Goal: Use online tool/utility: Utilize a website feature to perform a specific function

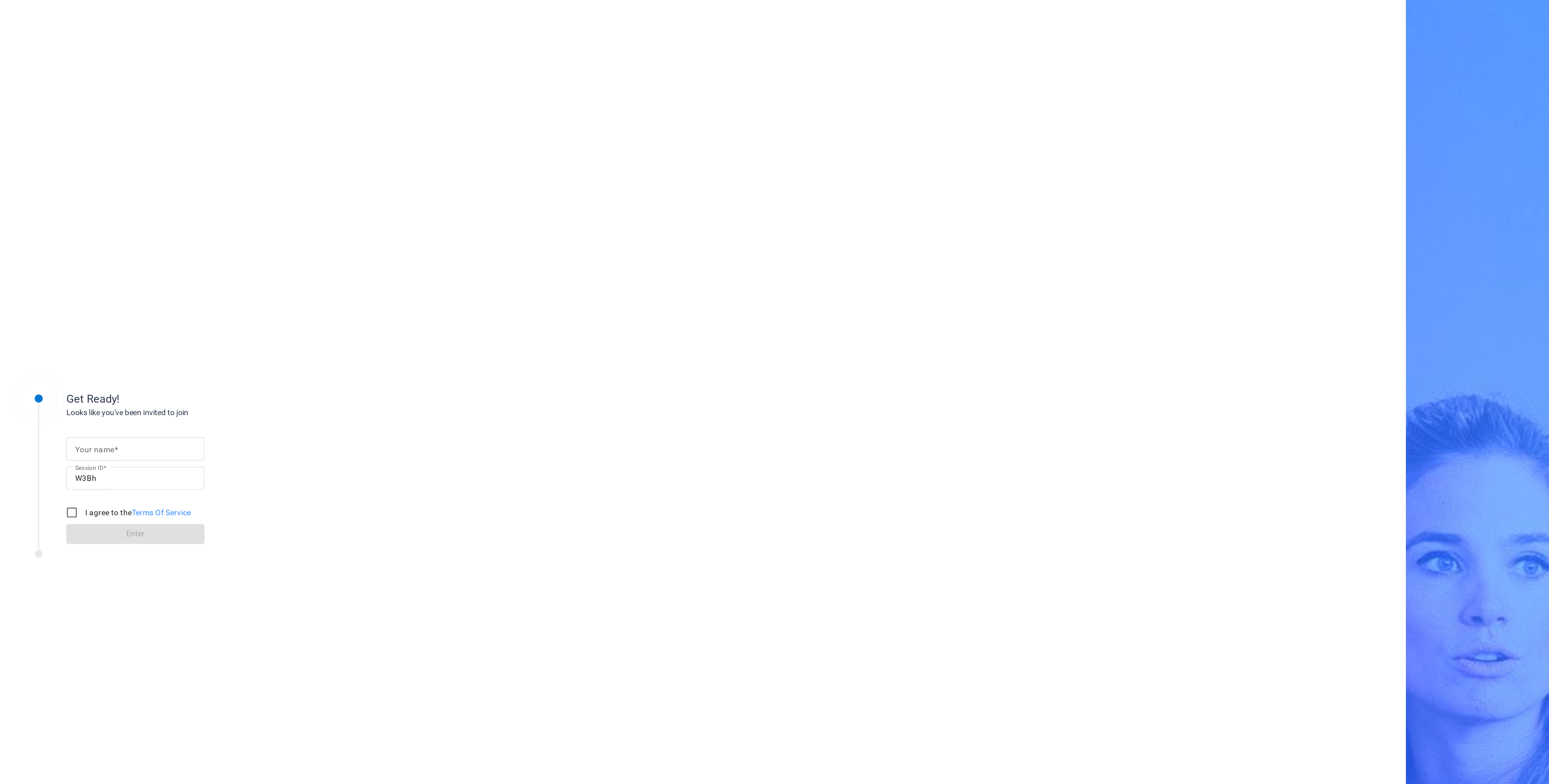
click at [73, 385] on input "Your name" at bounding box center [75, 388] width 66 height 7
type input "abby"
click at [40, 422] on input "I agree to the Terms Of Service" at bounding box center [40, 423] width 12 height 12
checkbox input "true"
click at [46, 430] on span at bounding box center [75, 435] width 76 height 14
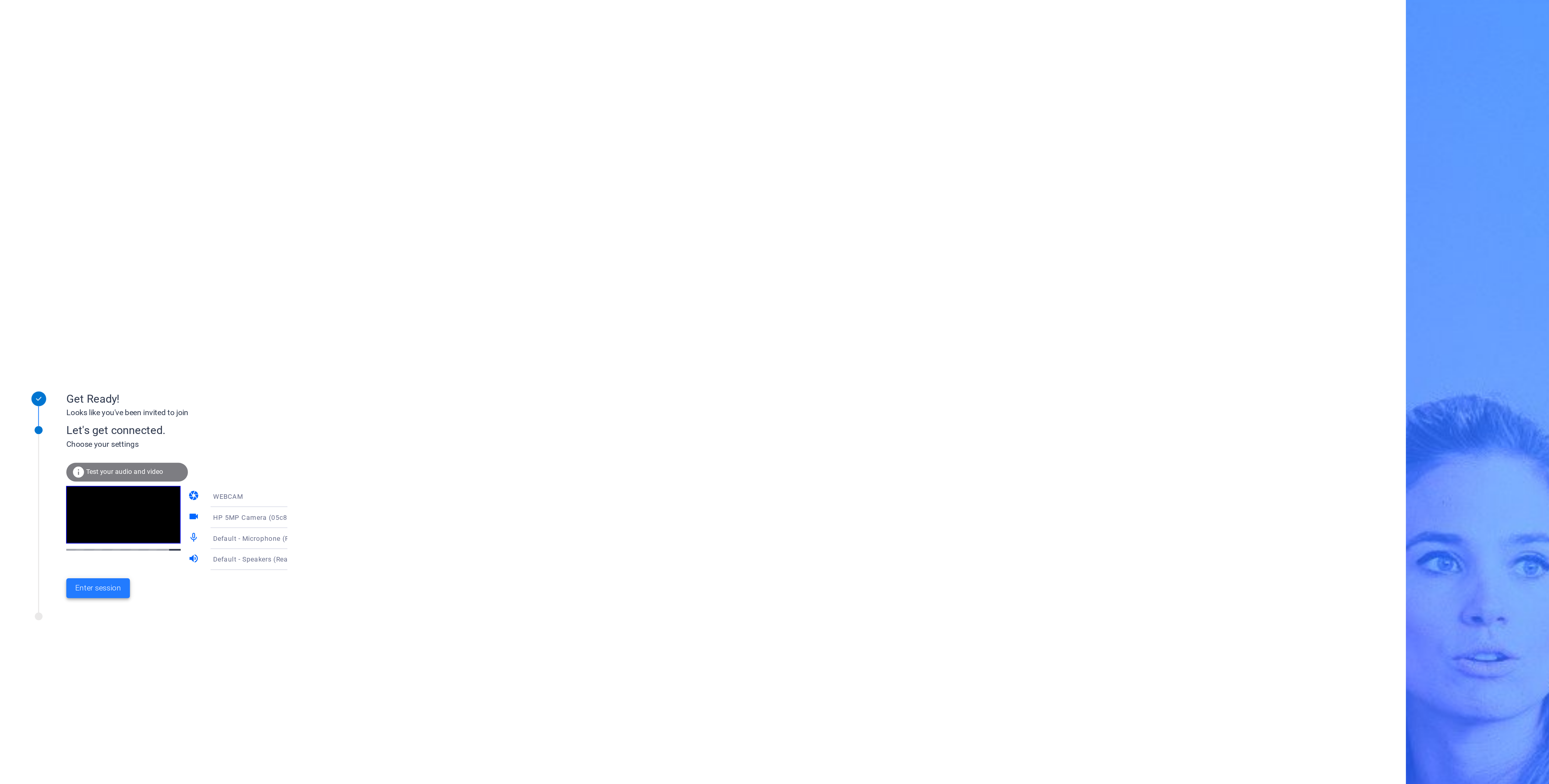
click at [61, 465] on span "Enter session" at bounding box center [54, 464] width 25 height 7
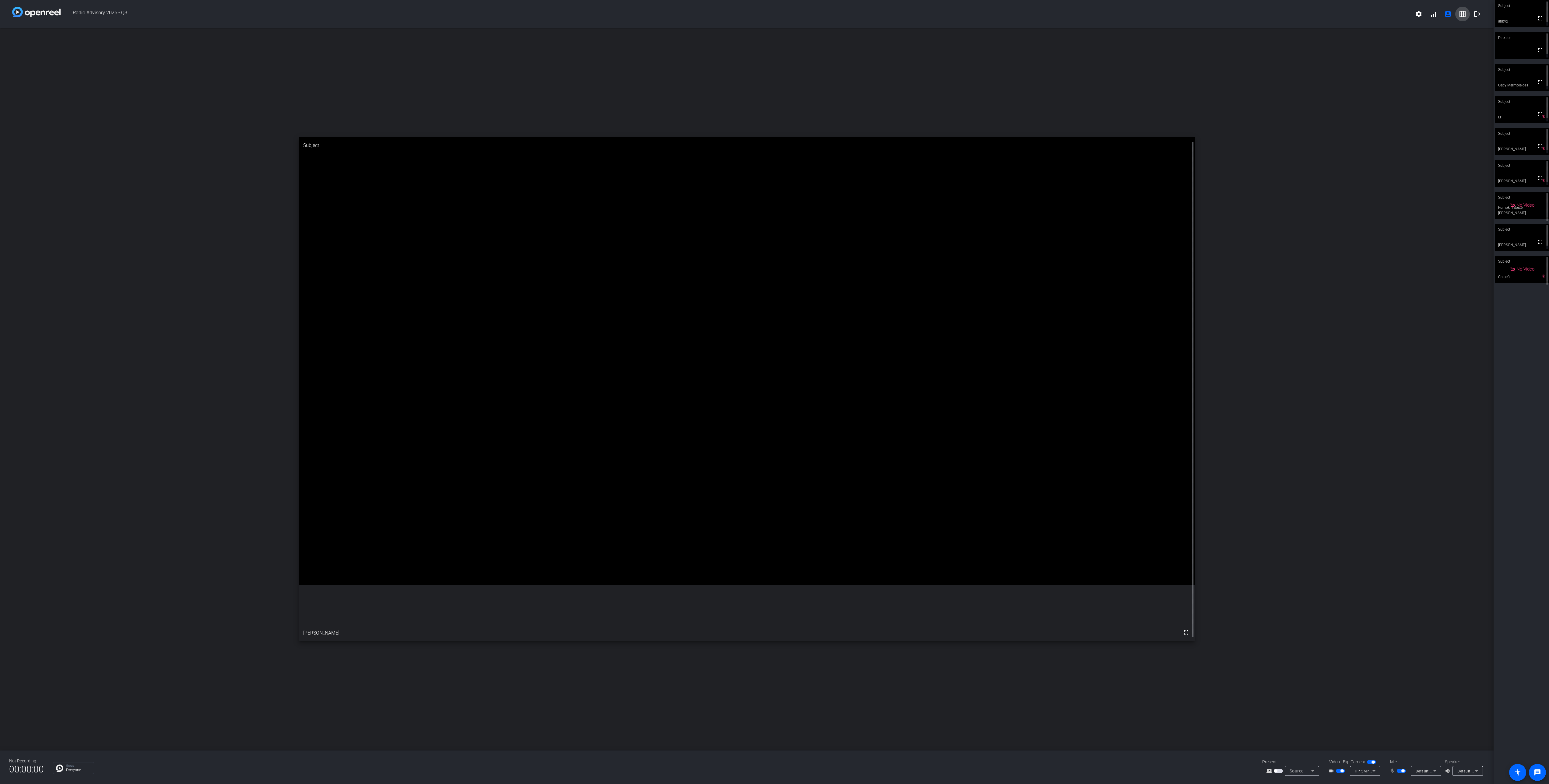
click at [1462, 14] on mat-icon "grid_on" at bounding box center [1462, 14] width 7 height 7
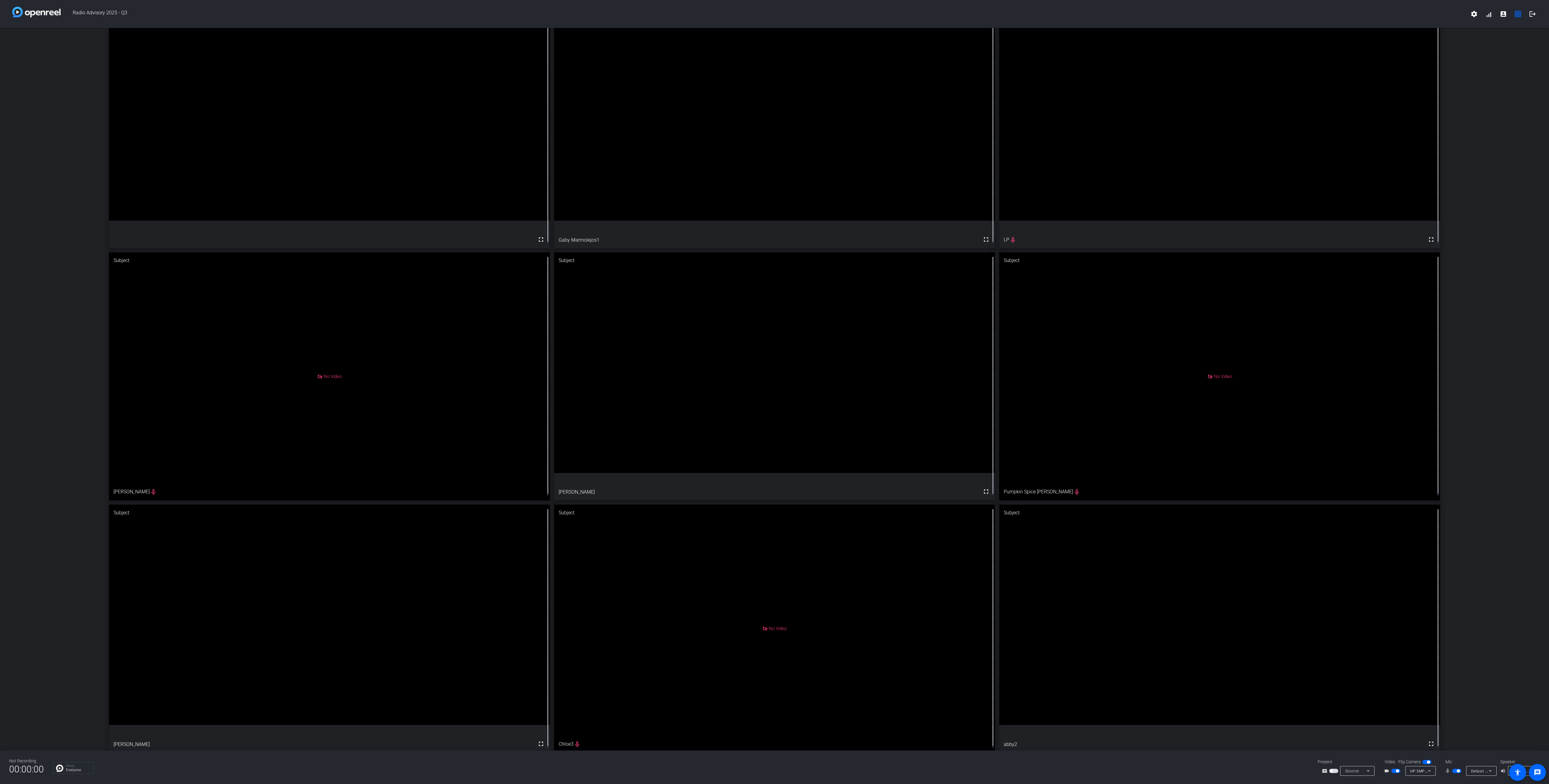
scroll to position [30, 0]
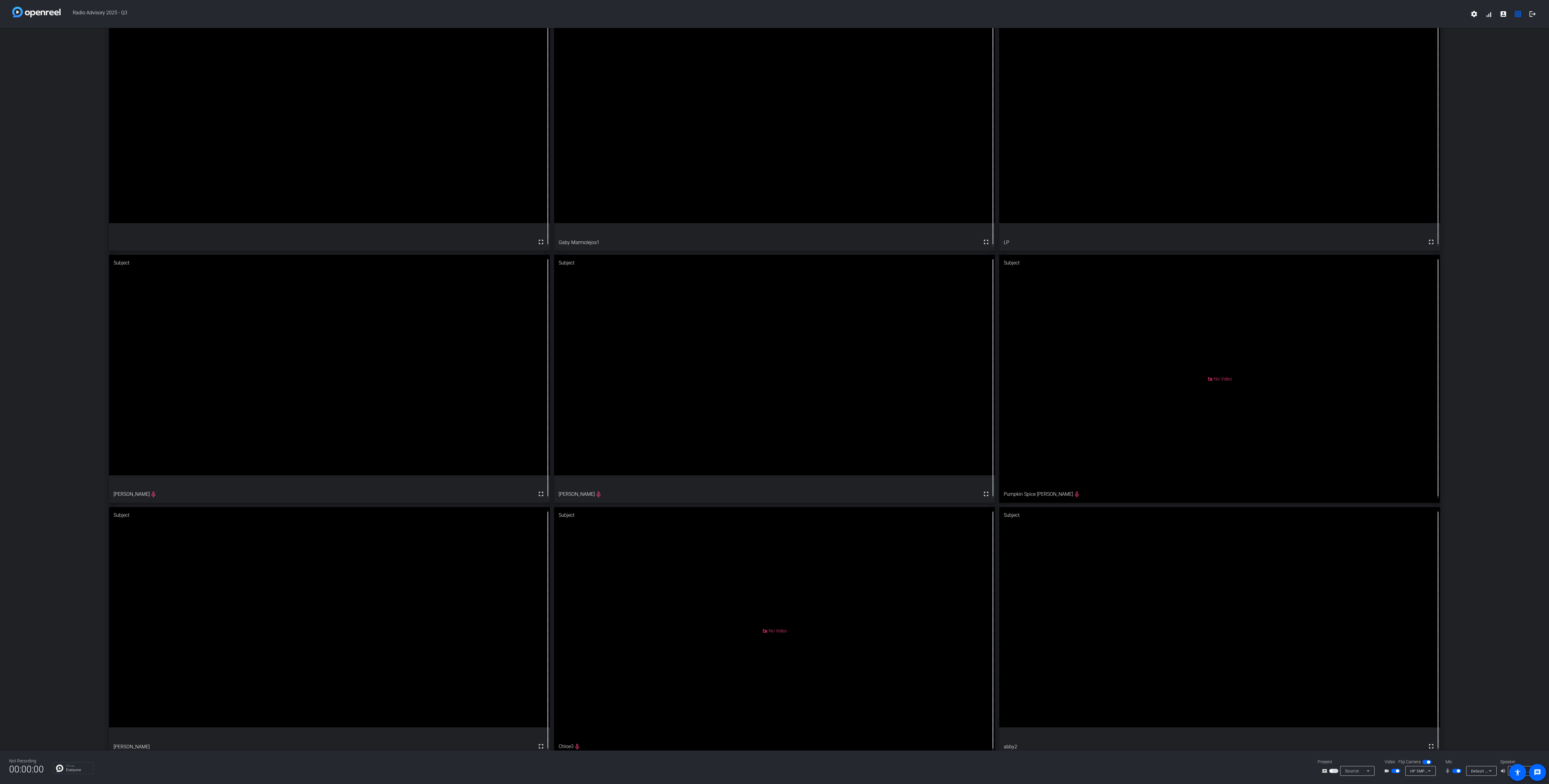
click at [1458, 773] on span "button" at bounding box center [1456, 771] width 9 height 4
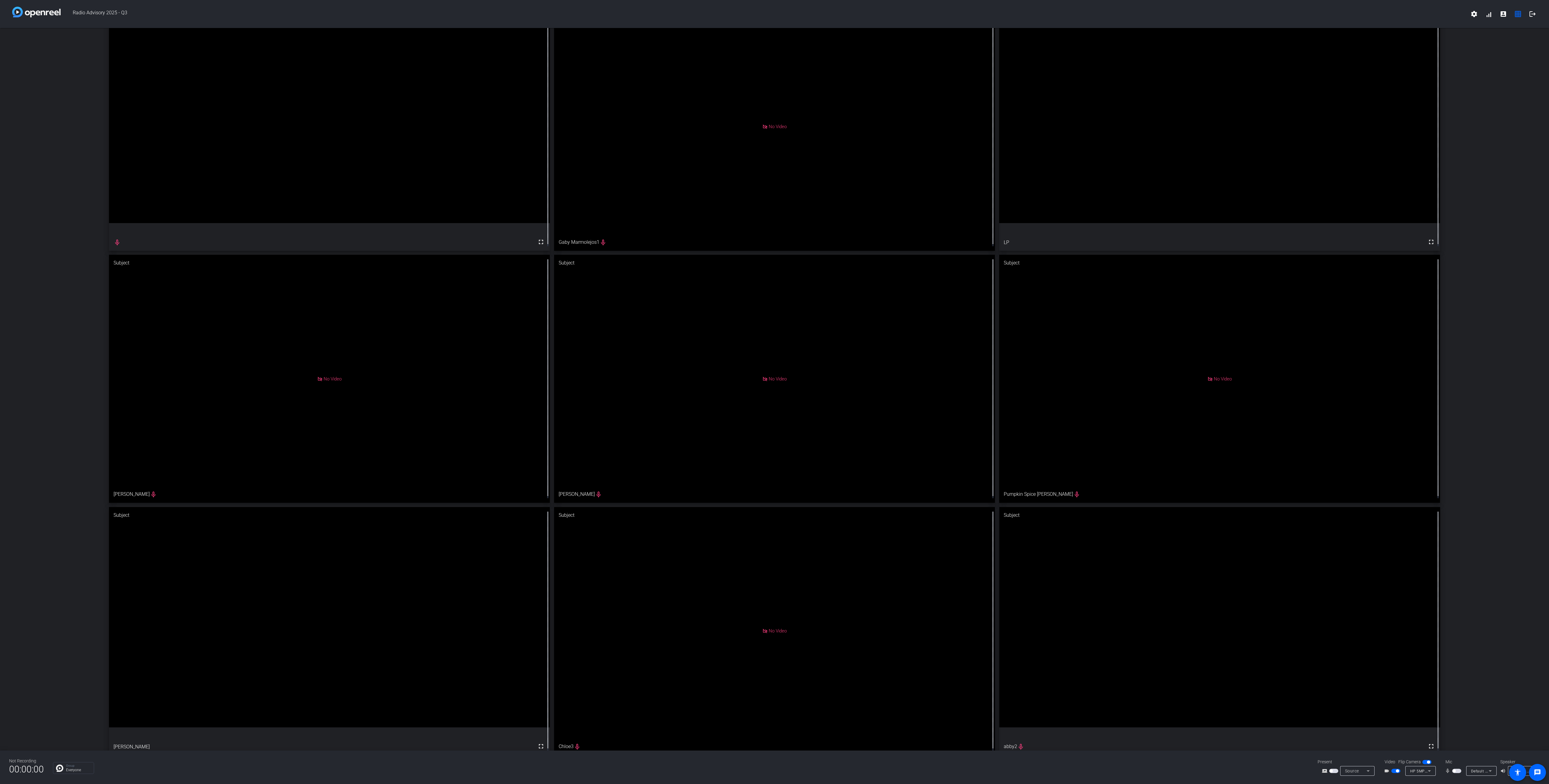
click at [33, 325] on div "Director fullscreen mic_none Subject No Video Gaby Marmolejos1 mic_none Subject…" at bounding box center [775, 379] width 1549 height 762
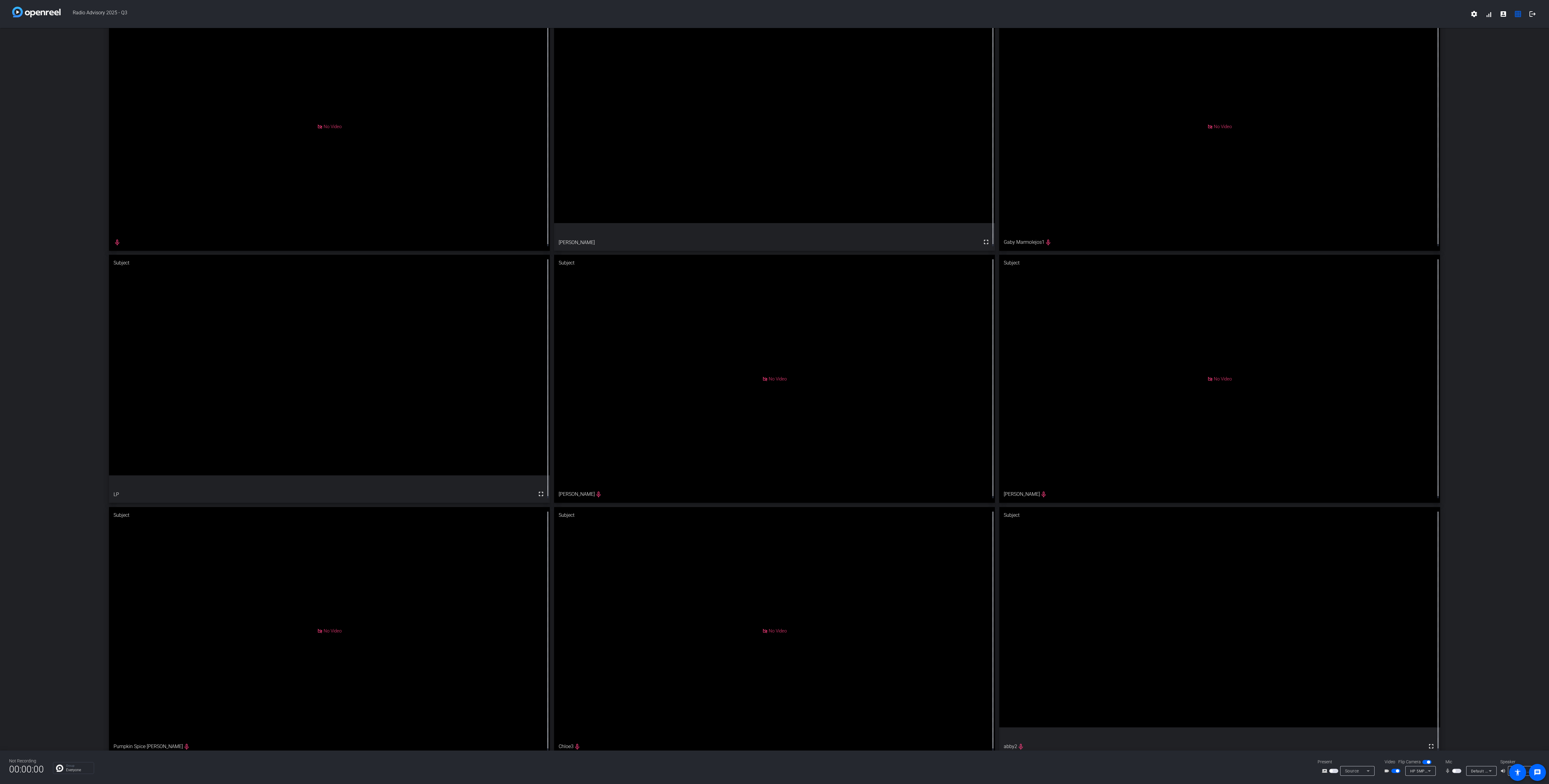
drag, startPoint x: 562, startPoint y: 508, endPoint x: 768, endPoint y: 189, distance: 379.7
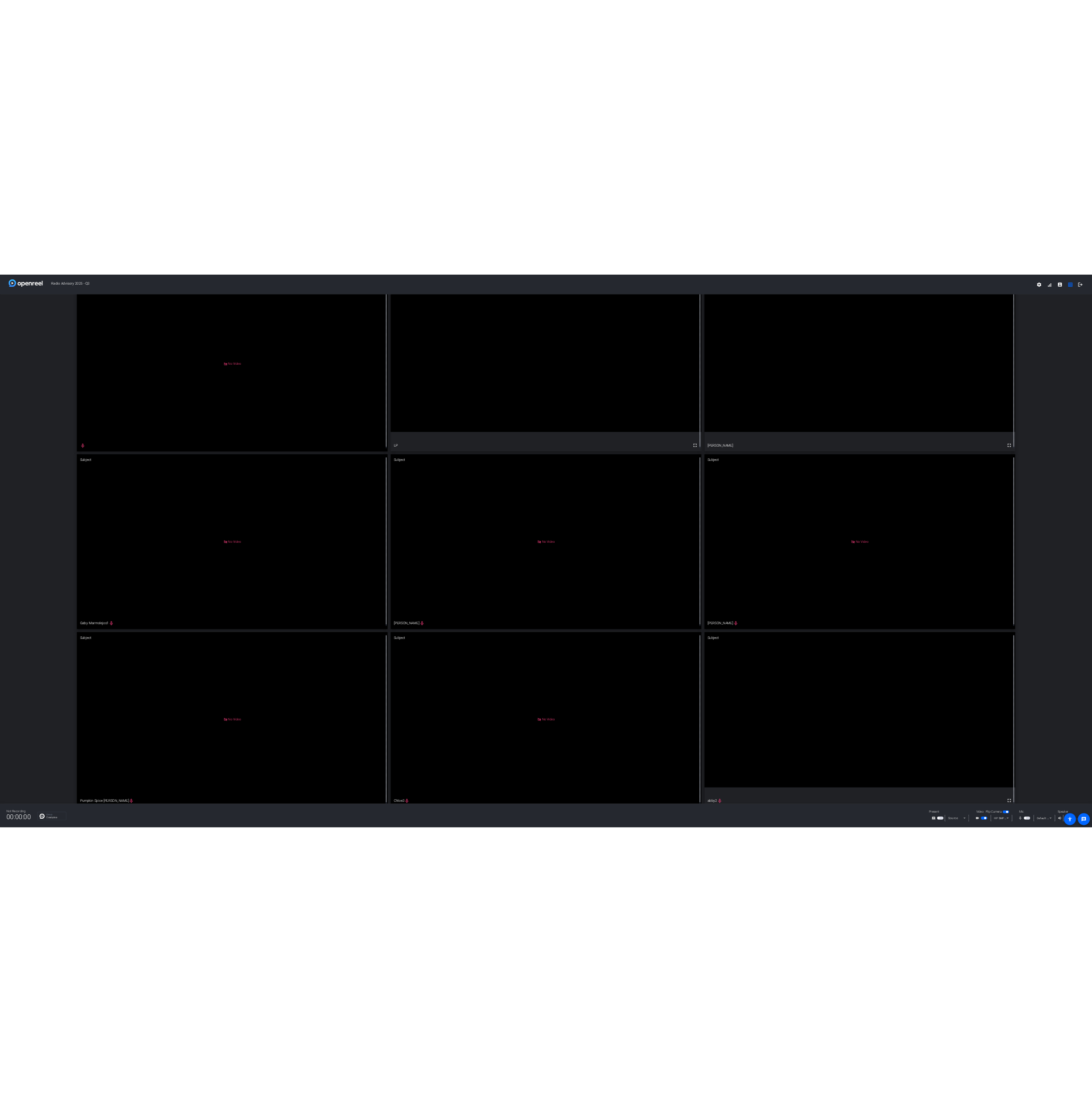
scroll to position [47, 0]
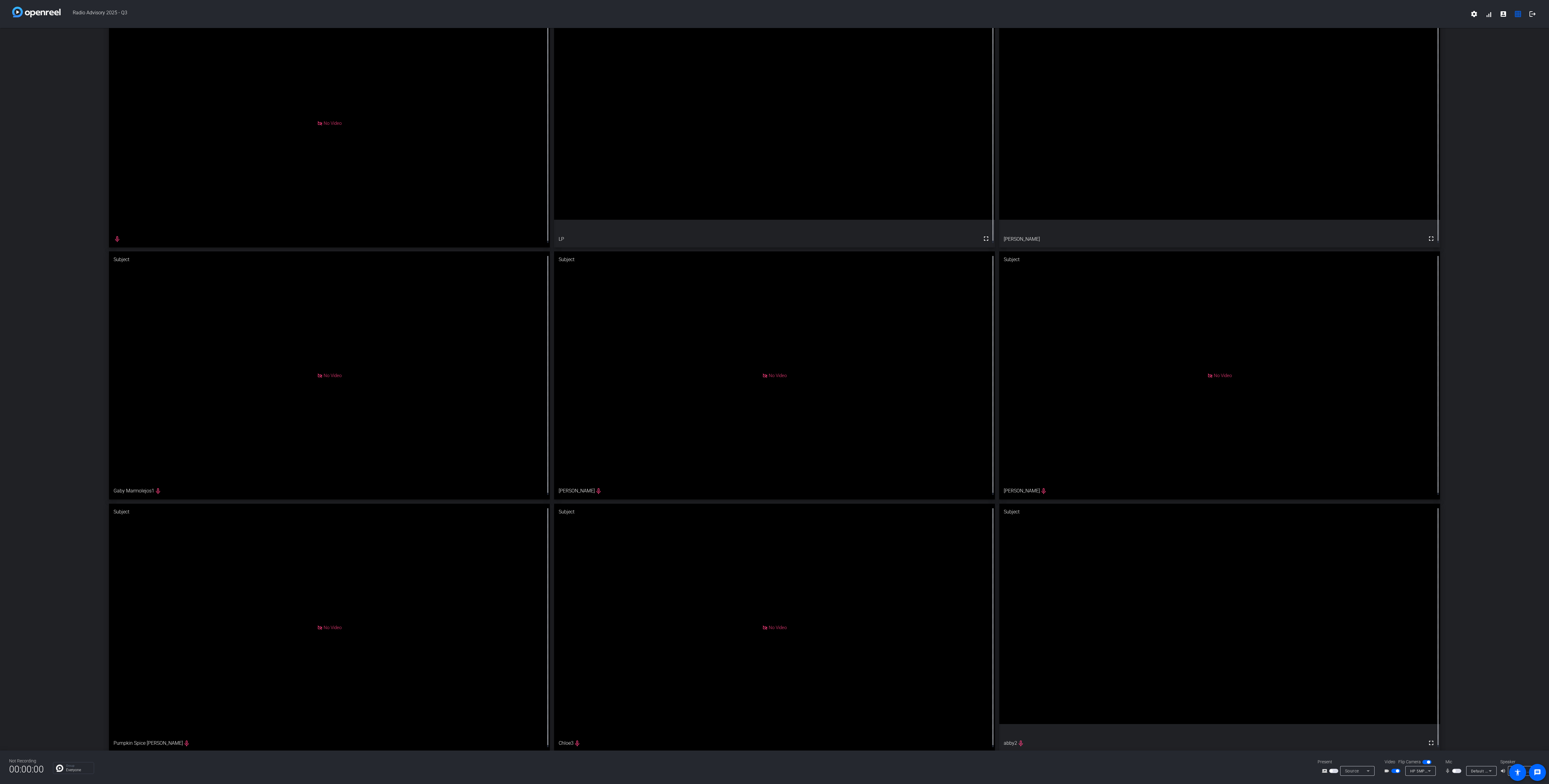
drag, startPoint x: 302, startPoint y: 366, endPoint x: 894, endPoint y: 174, distance: 622.4
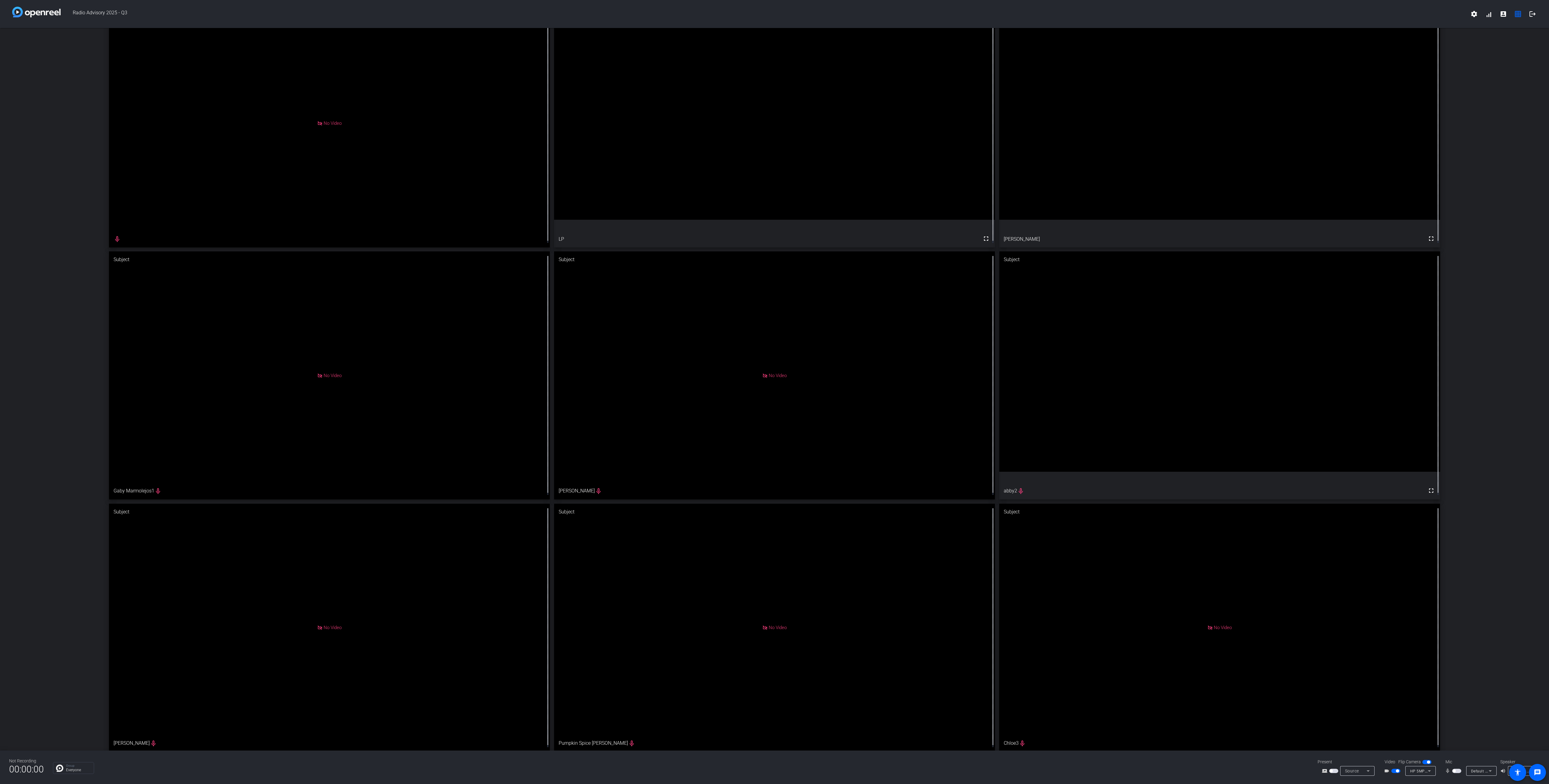
drag, startPoint x: 1262, startPoint y: 691, endPoint x: 1220, endPoint y: 387, distance: 306.9
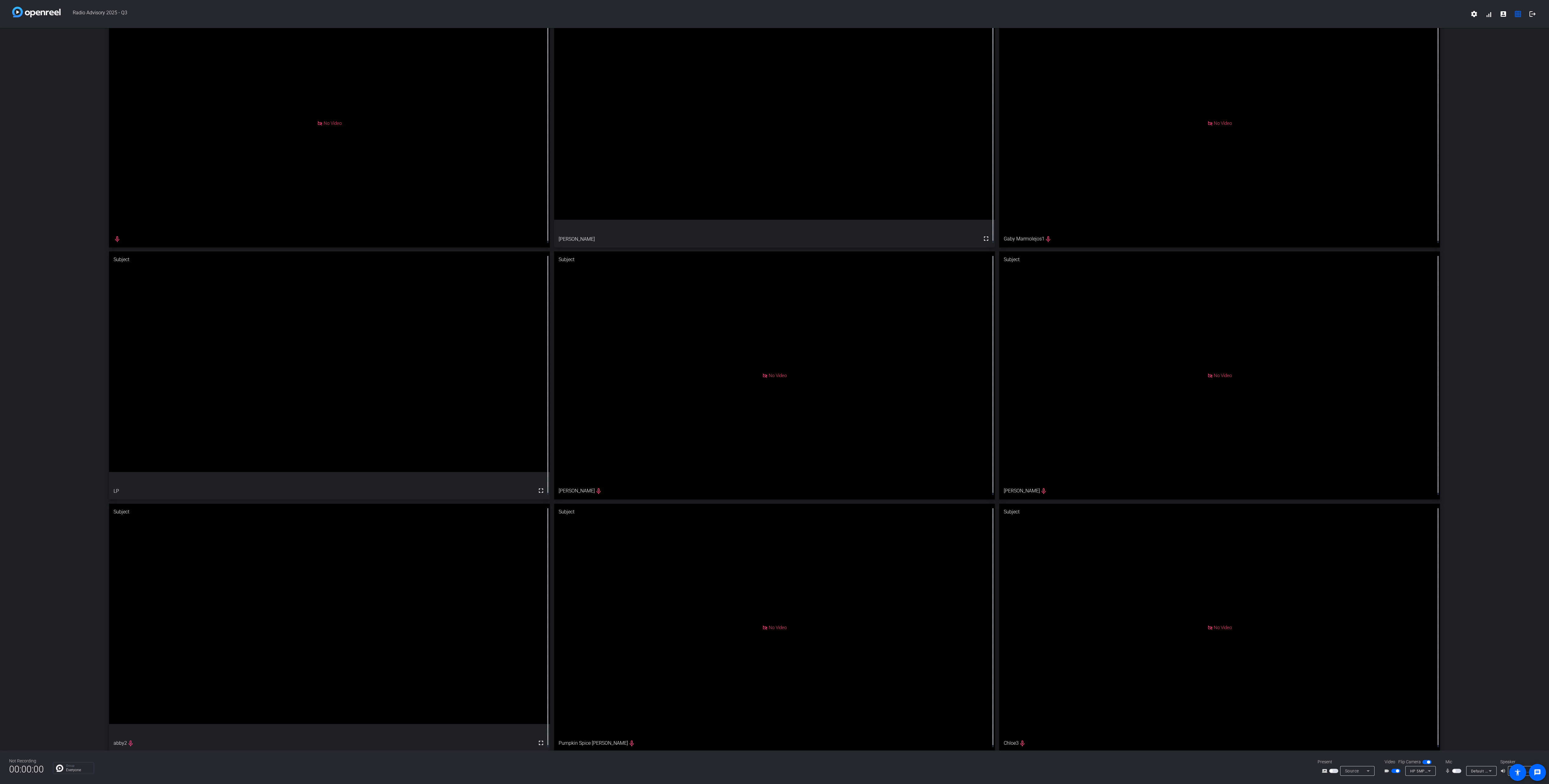
drag, startPoint x: 900, startPoint y: 635, endPoint x: 902, endPoint y: 158, distance: 477.0
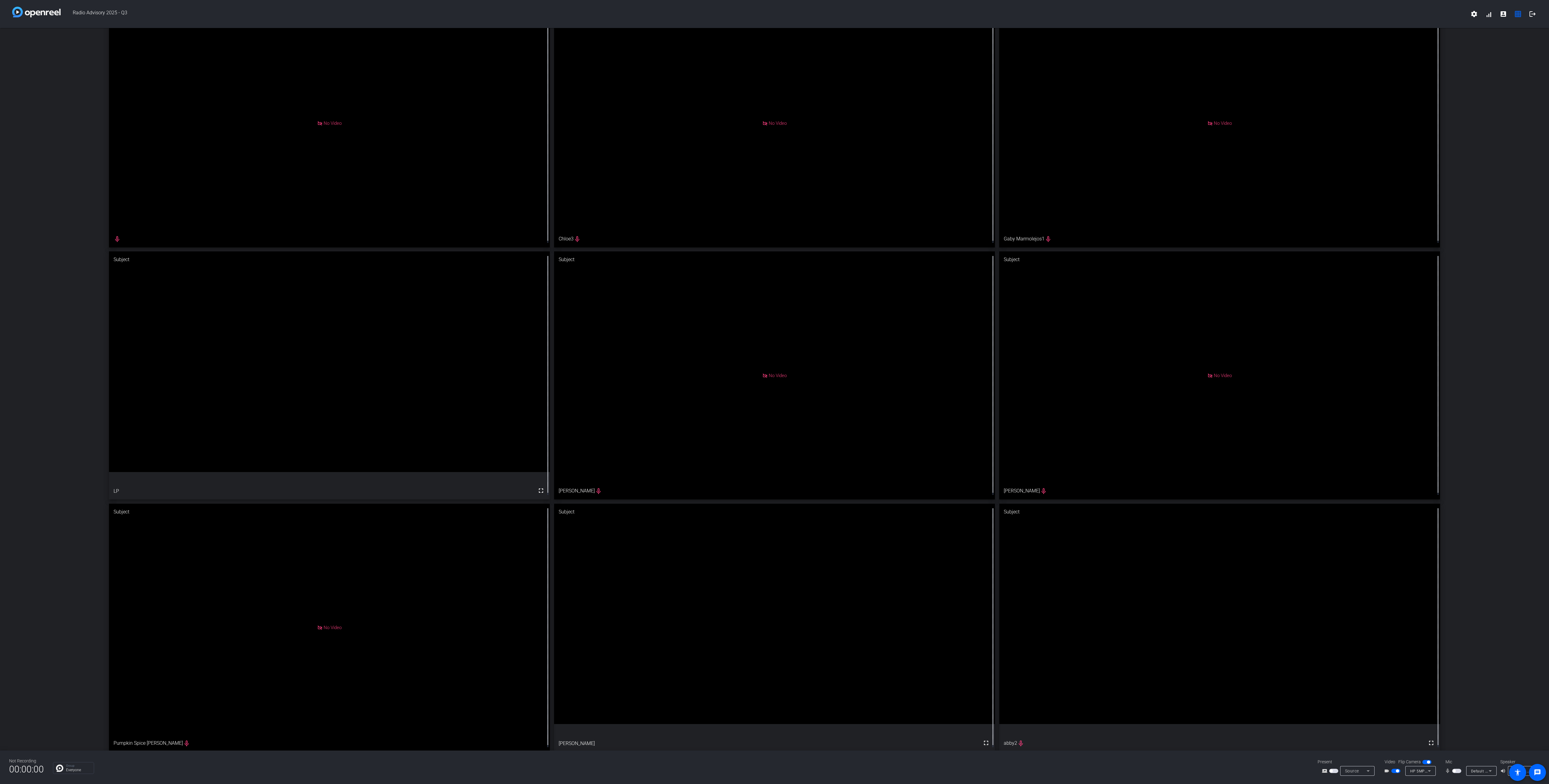
click at [67, 363] on div "Director No Video mic_none Subject No Video Chloe3 mic_none Subject No Video Ga…" at bounding box center [775, 375] width 1549 height 762
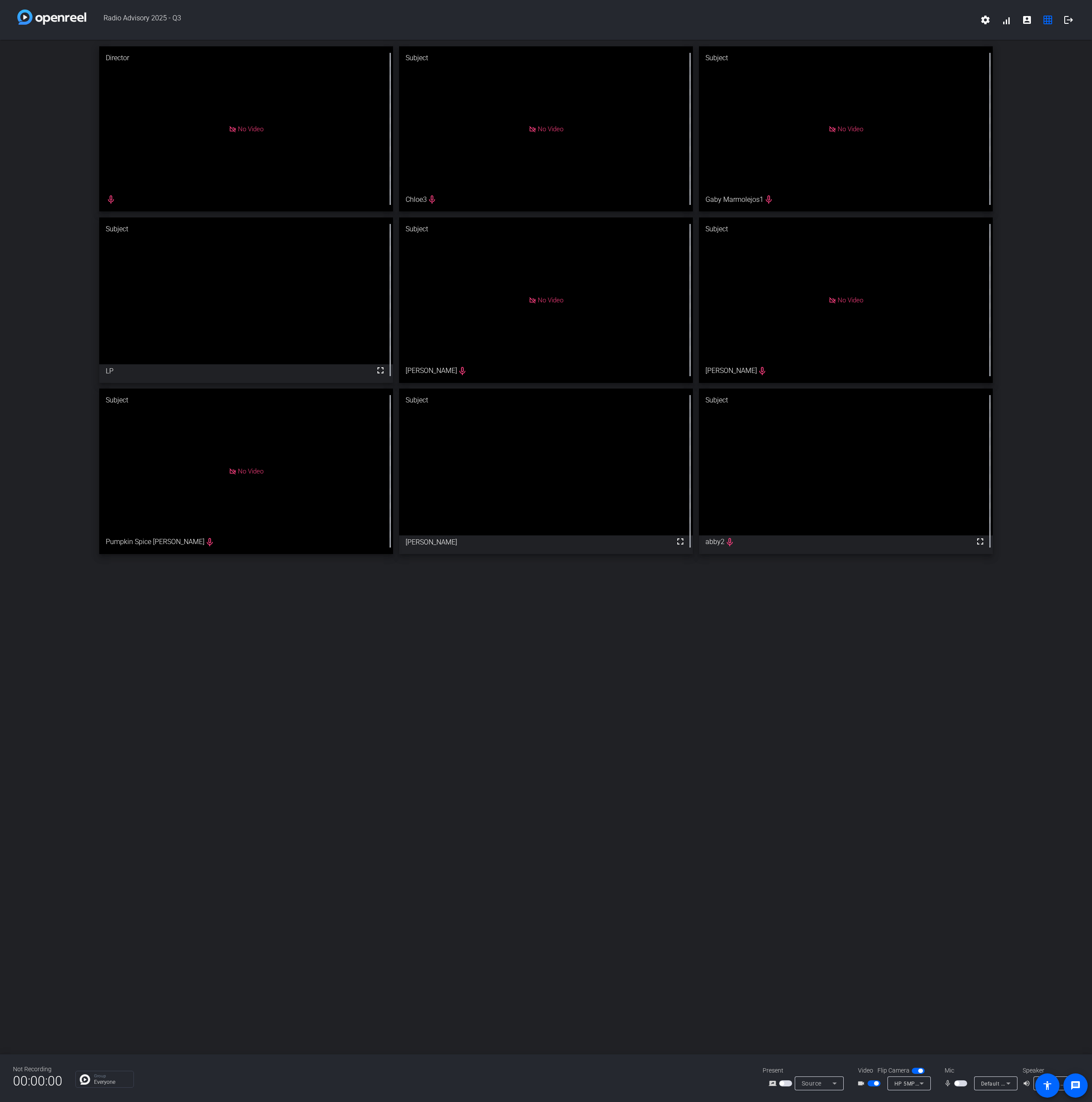
scroll to position [0, 0]
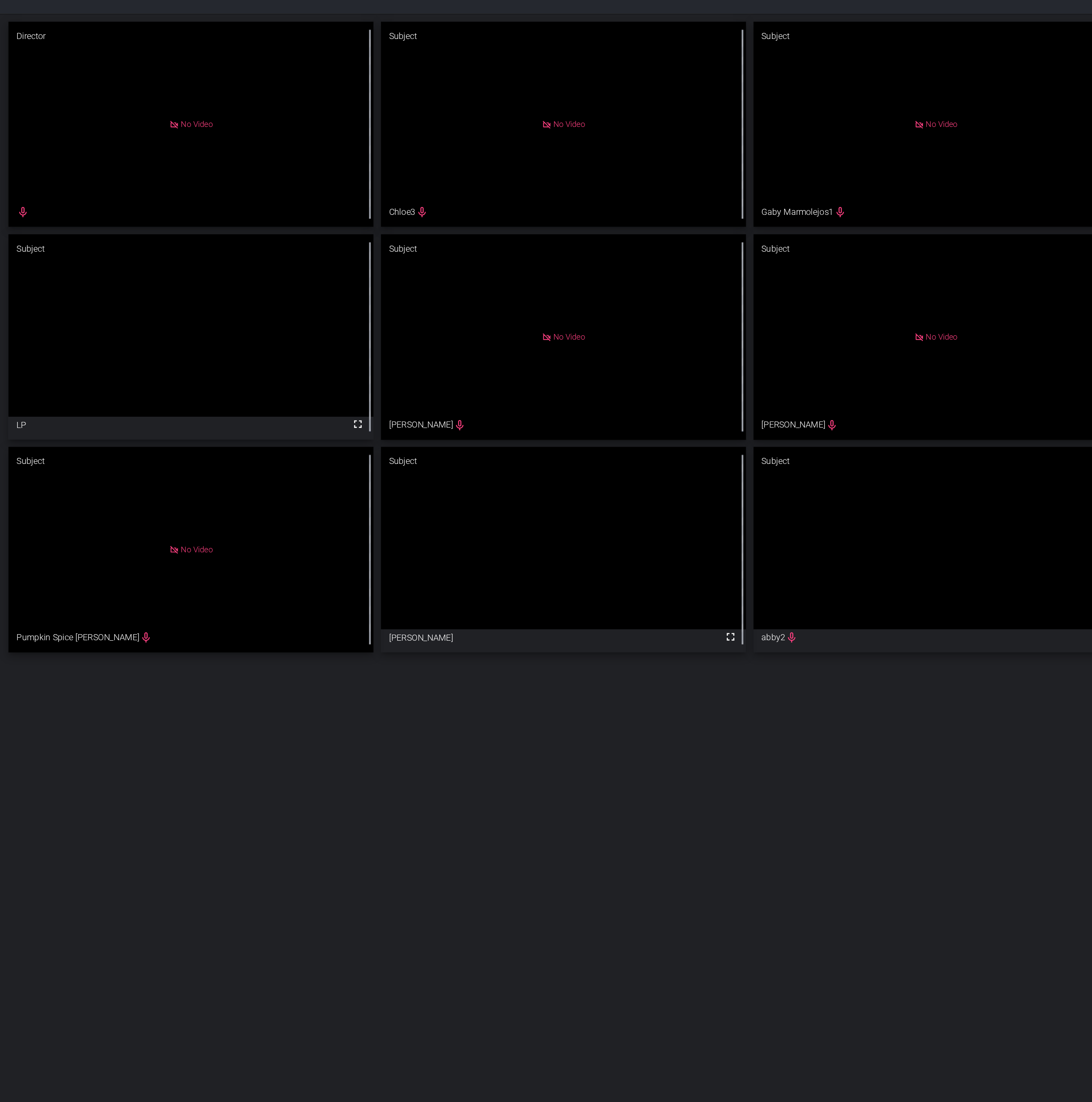
click at [606, 628] on div "Director No Video mic_none Subject No Video Chloe3 mic_none Subject No Video Ga…" at bounding box center [546, 548] width 1092 height 1015
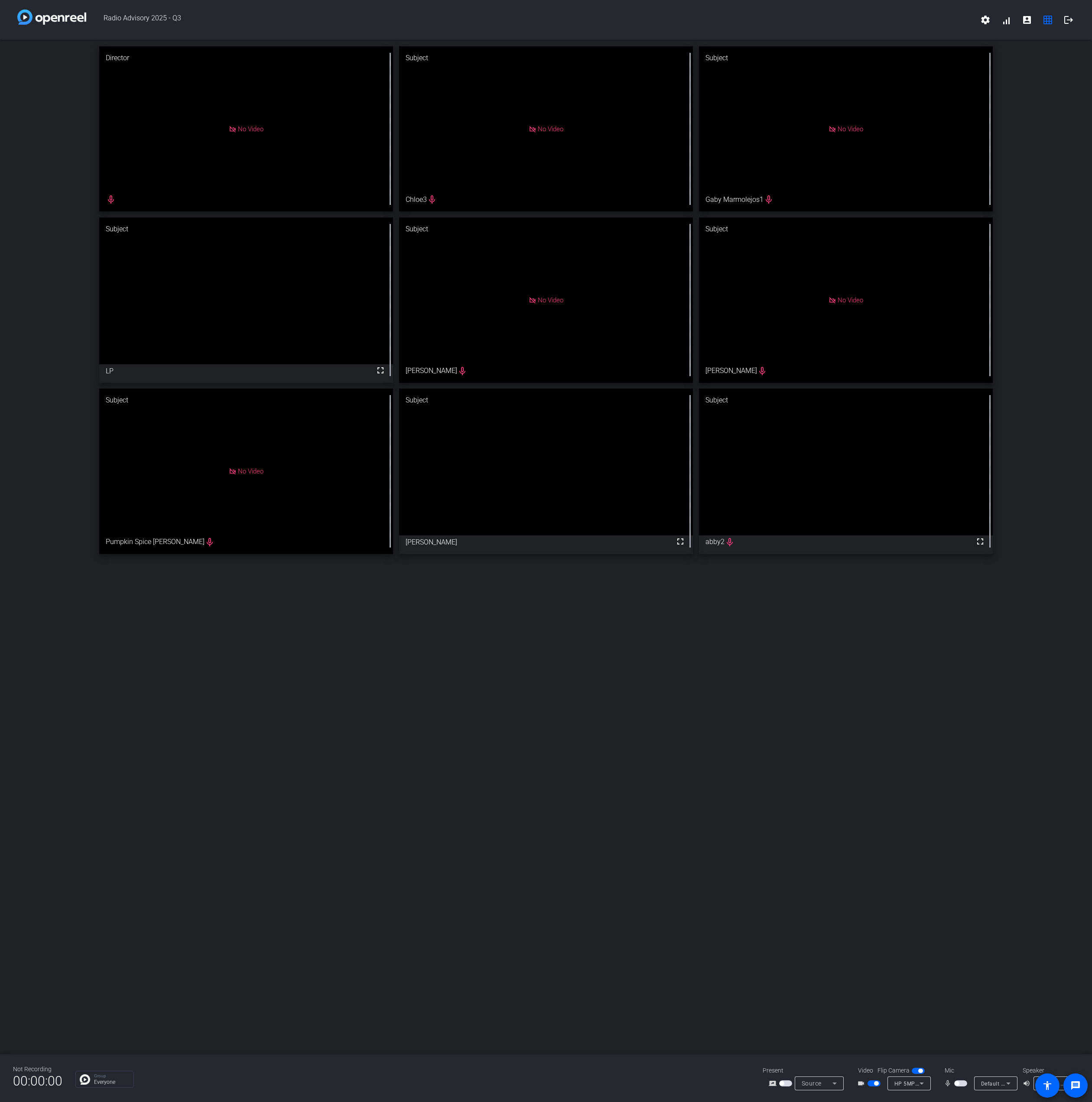
click at [958, 1087] on mat-slide-toggle at bounding box center [961, 1083] width 15 height 9
click at [961, 1081] on span "button" at bounding box center [960, 1083] width 13 height 6
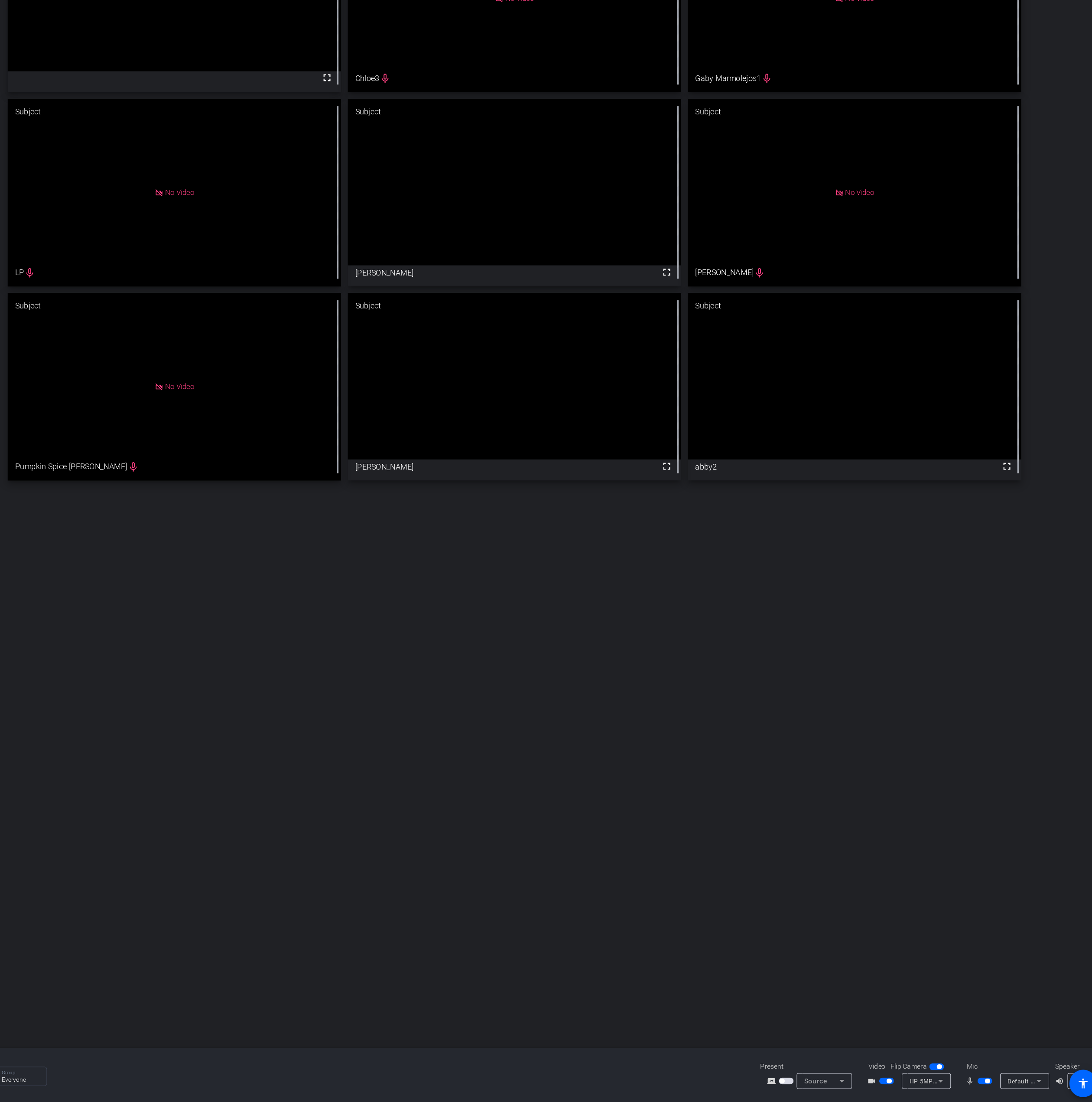
click at [877, 967] on div "Director fullscreen Subject No Video Chloe3 mic_none Subject No Video Gaby Marm…" at bounding box center [546, 548] width 1092 height 1015
click at [960, 1086] on span "button" at bounding box center [960, 1083] width 13 height 6
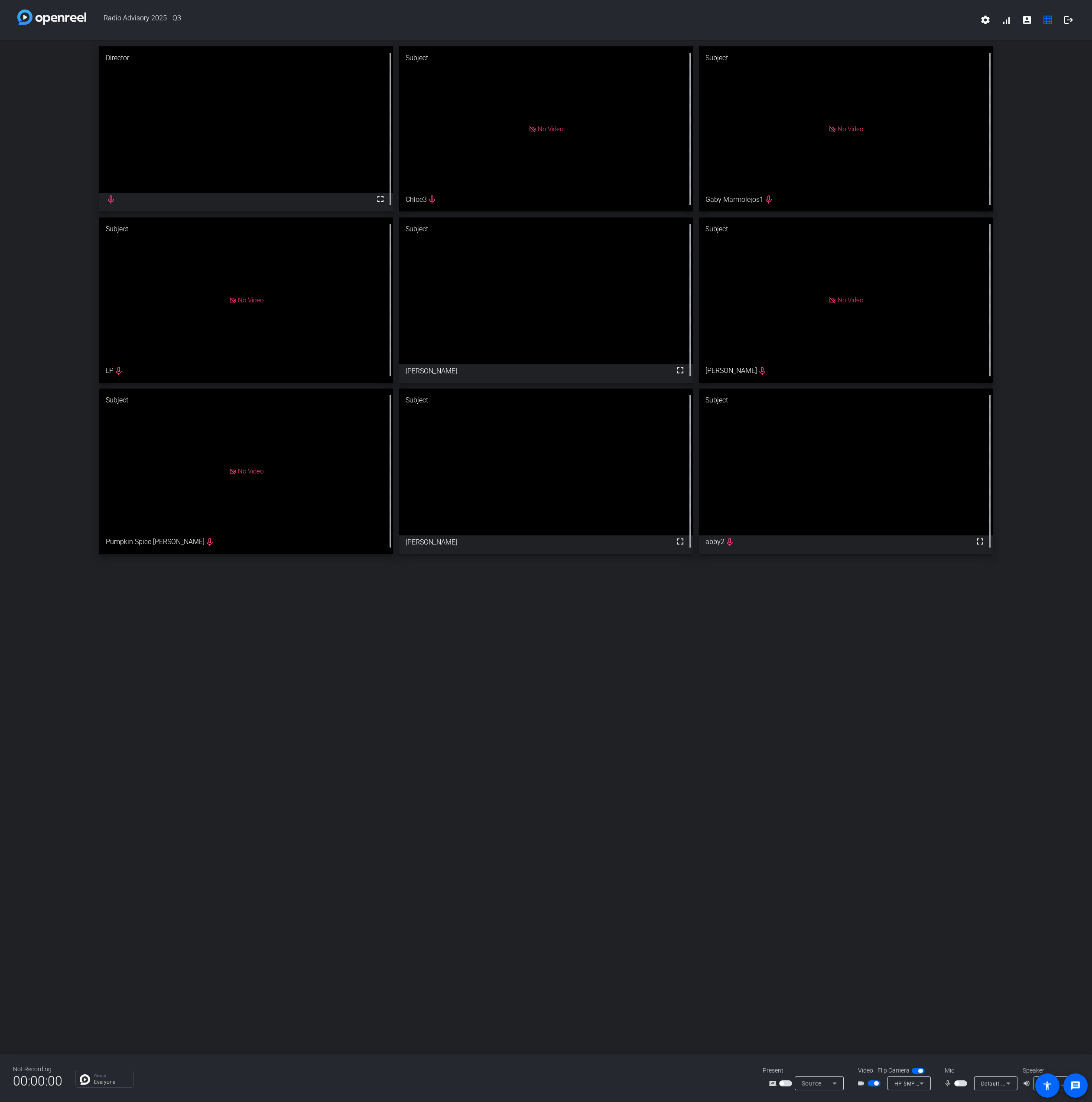
click at [958, 1081] on span "button" at bounding box center [960, 1083] width 13 height 6
click at [966, 1084] on span "button" at bounding box center [960, 1083] width 13 height 6
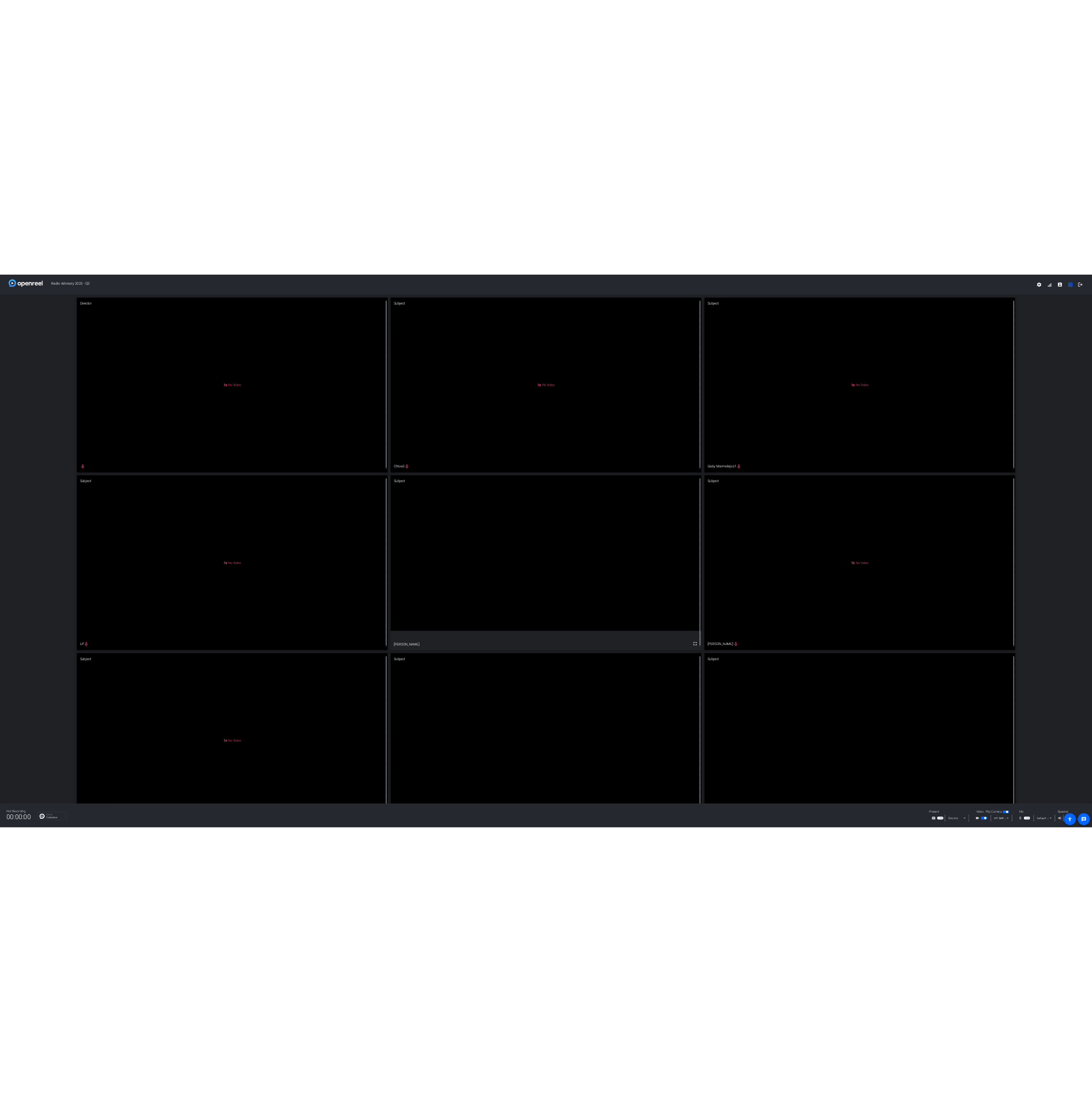
scroll to position [46, 0]
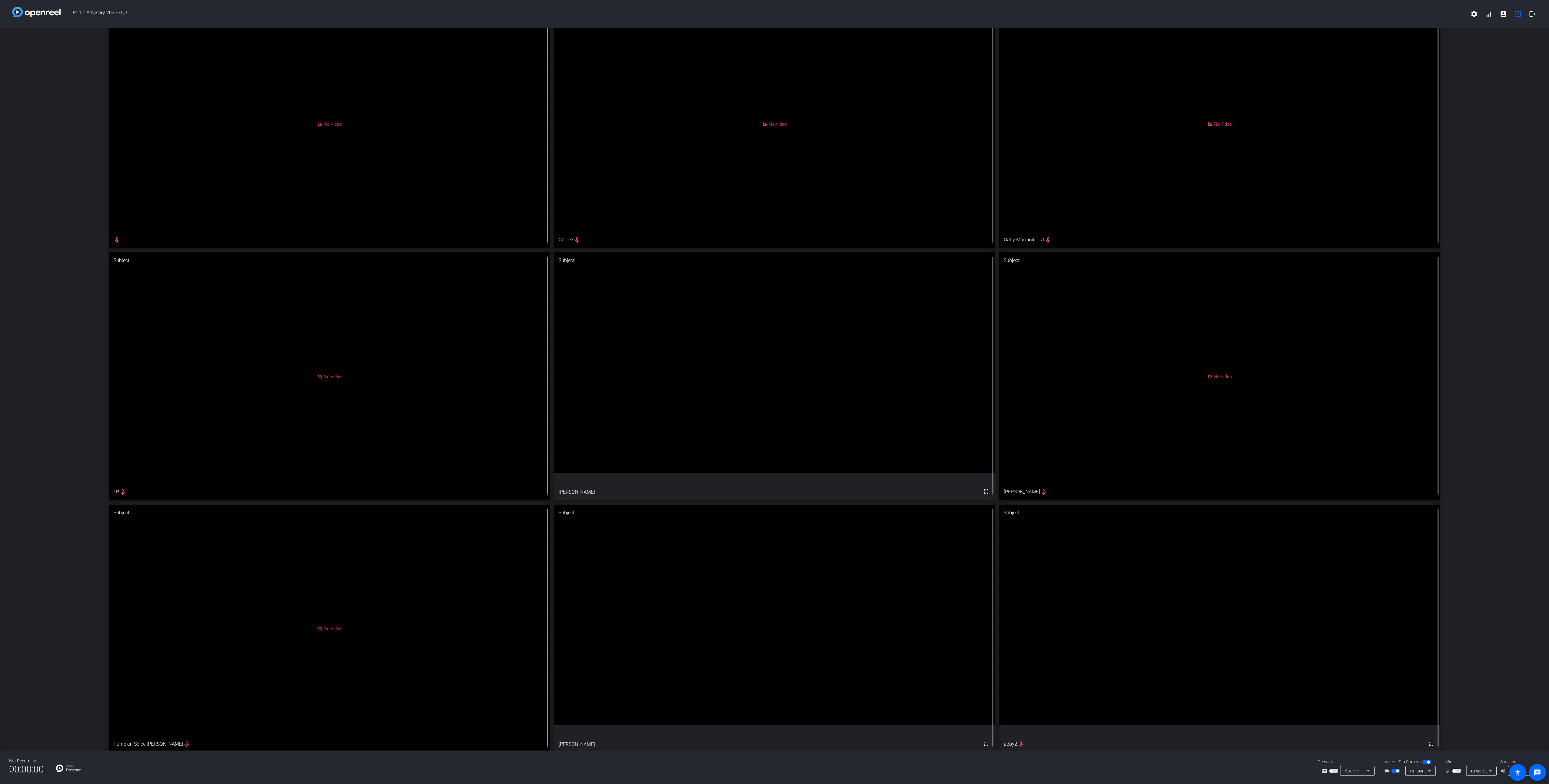
click at [44, 165] on div "Director No Video mic_none Subject No Video Chloe3 mic_none Subject No Video Ga…" at bounding box center [775, 376] width 1549 height 762
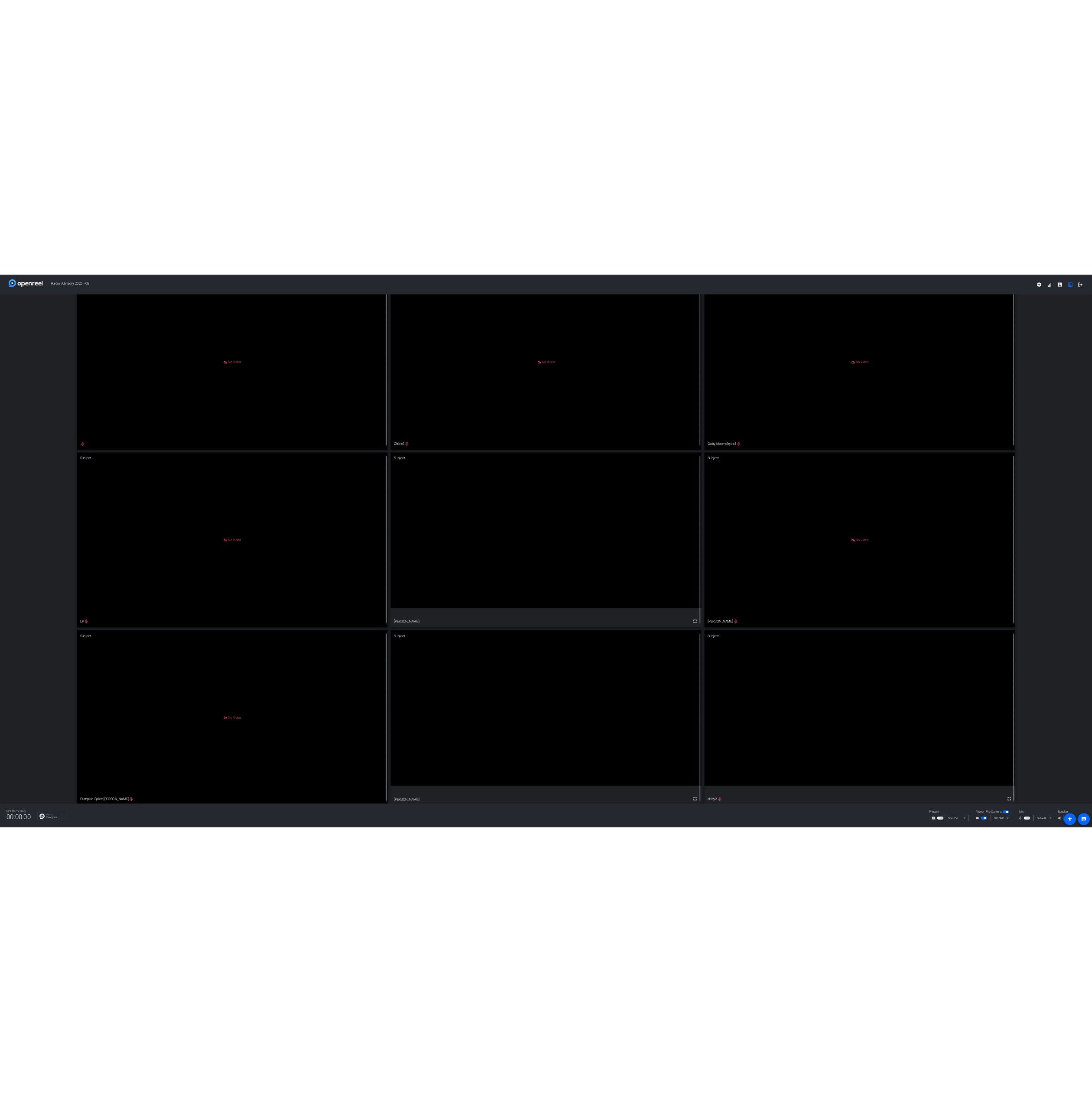
scroll to position [0, 0]
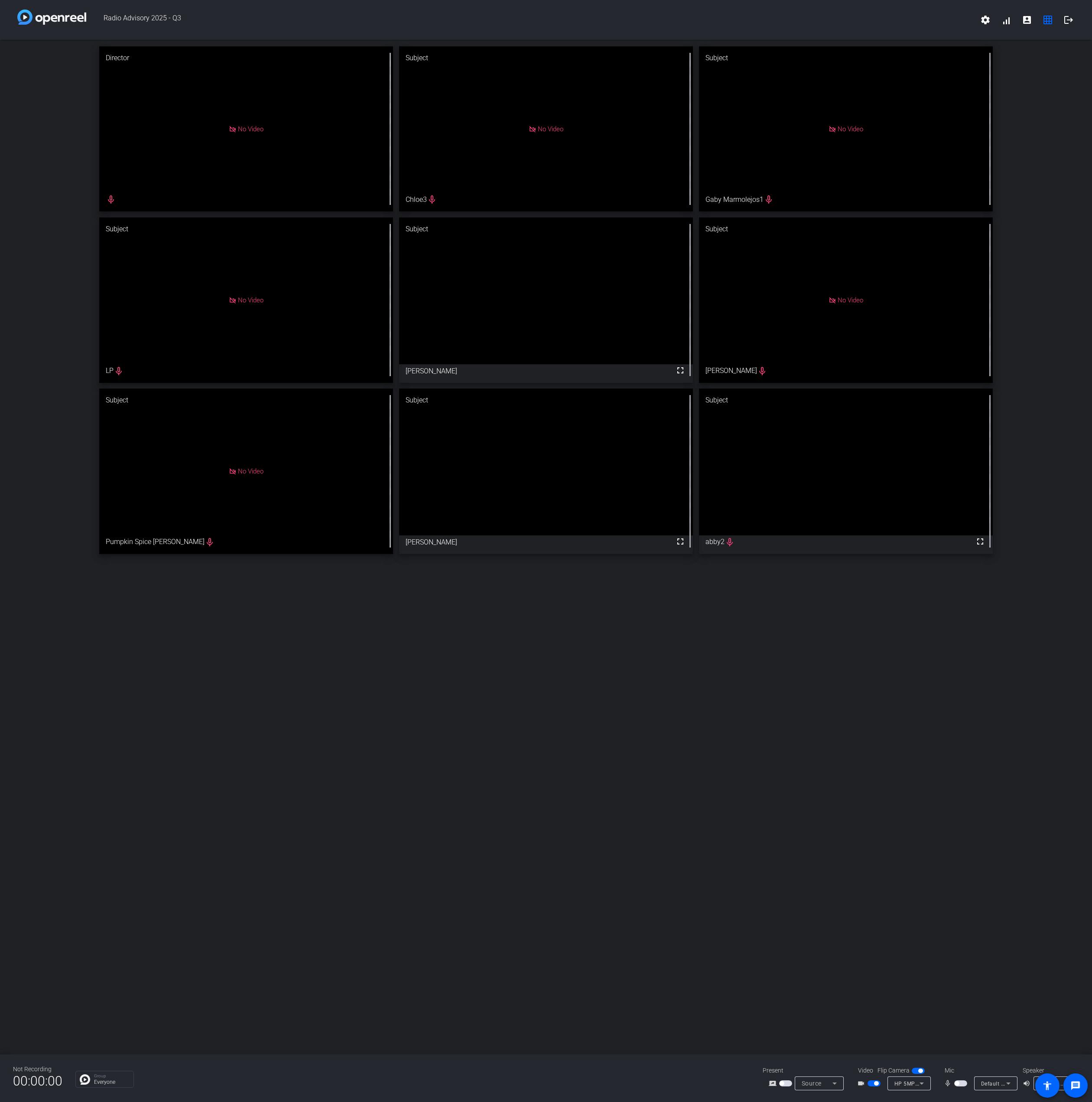
click at [955, 1076] on div "mic_none Default - Microphone (Realtek(R) Audio)" at bounding box center [979, 1083] width 86 height 14
drag, startPoint x: 957, startPoint y: 1083, endPoint x: 446, endPoint y: 799, distance: 584.6
click at [446, 799] on div "Director No Video mic_none Subject No Video Chloe3 mic_none Subject No Video Ga…" at bounding box center [546, 548] width 1092 height 1015
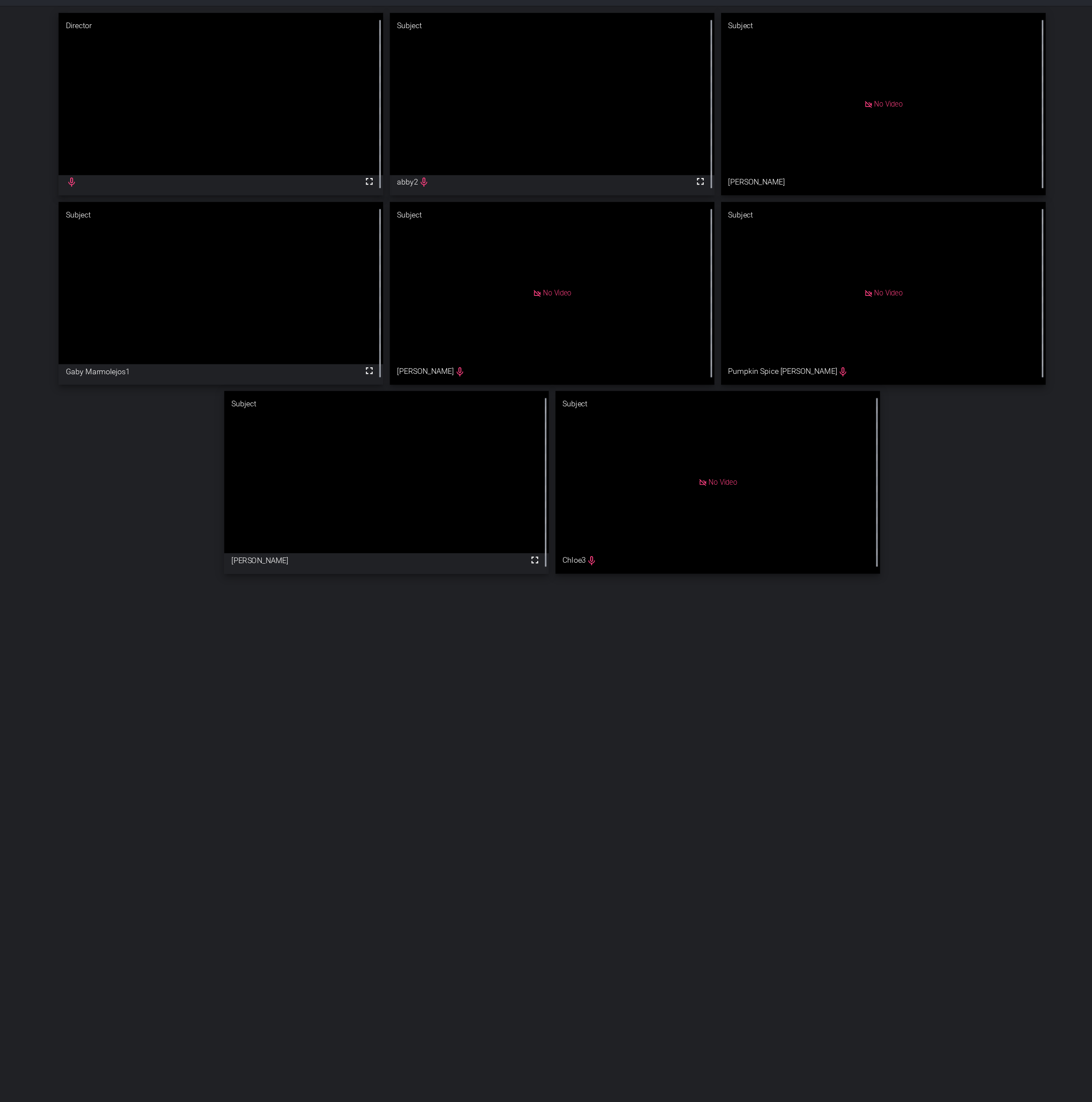
drag, startPoint x: 892, startPoint y: 152, endPoint x: 221, endPoint y: 323, distance: 692.4
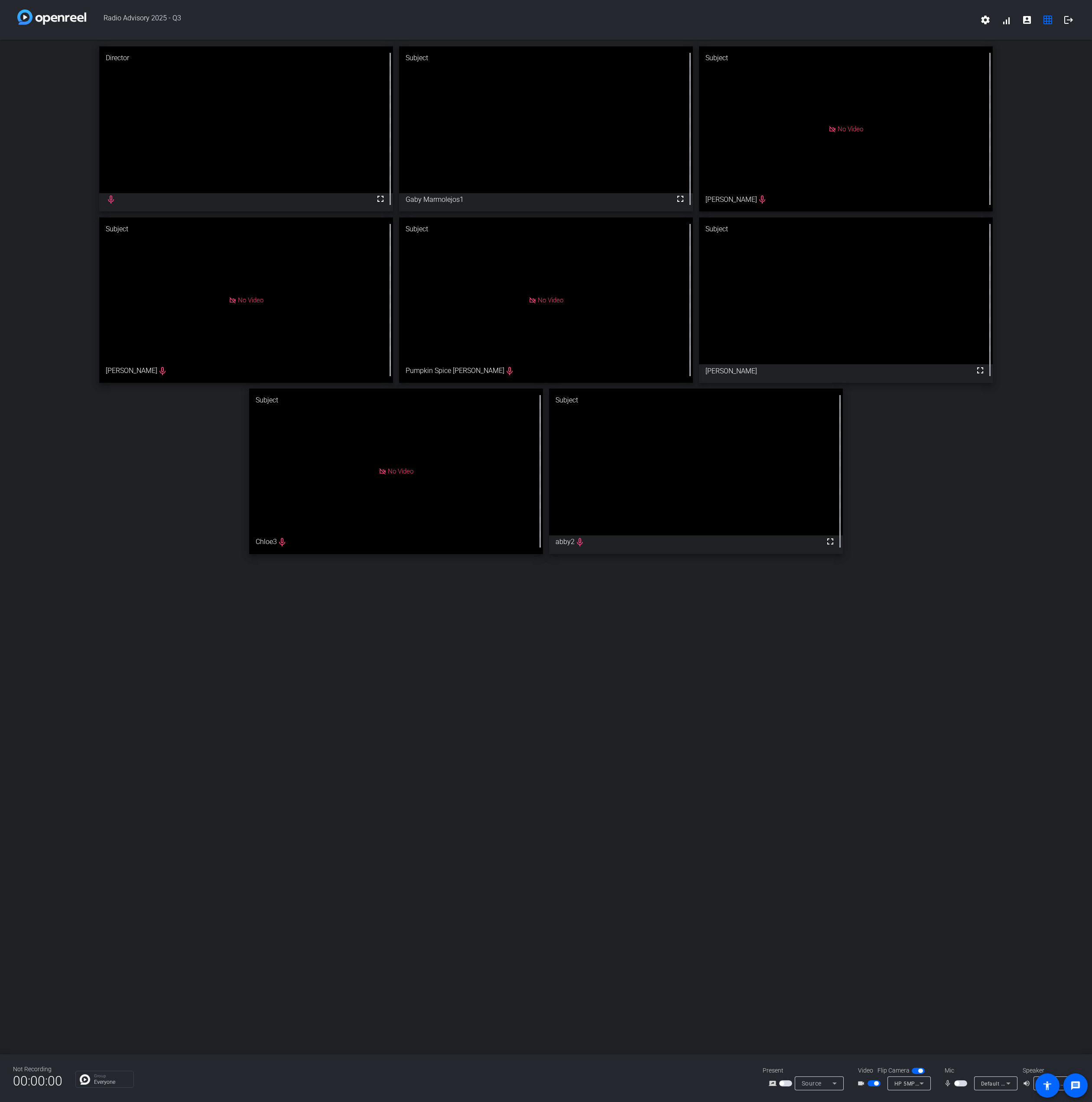
click at [958, 1092] on div "Not Recording 00:00:00 Group Everyone Present screen_share_outline Source Video…" at bounding box center [546, 1078] width 1092 height 48
click at [962, 1084] on span "button" at bounding box center [960, 1083] width 13 height 6
click at [964, 1081] on span "button" at bounding box center [962, 1083] width 4 height 4
click at [958, 1079] on mat-slide-toggle at bounding box center [961, 1083] width 15 height 9
click at [961, 1081] on span "button" at bounding box center [960, 1083] width 13 height 6
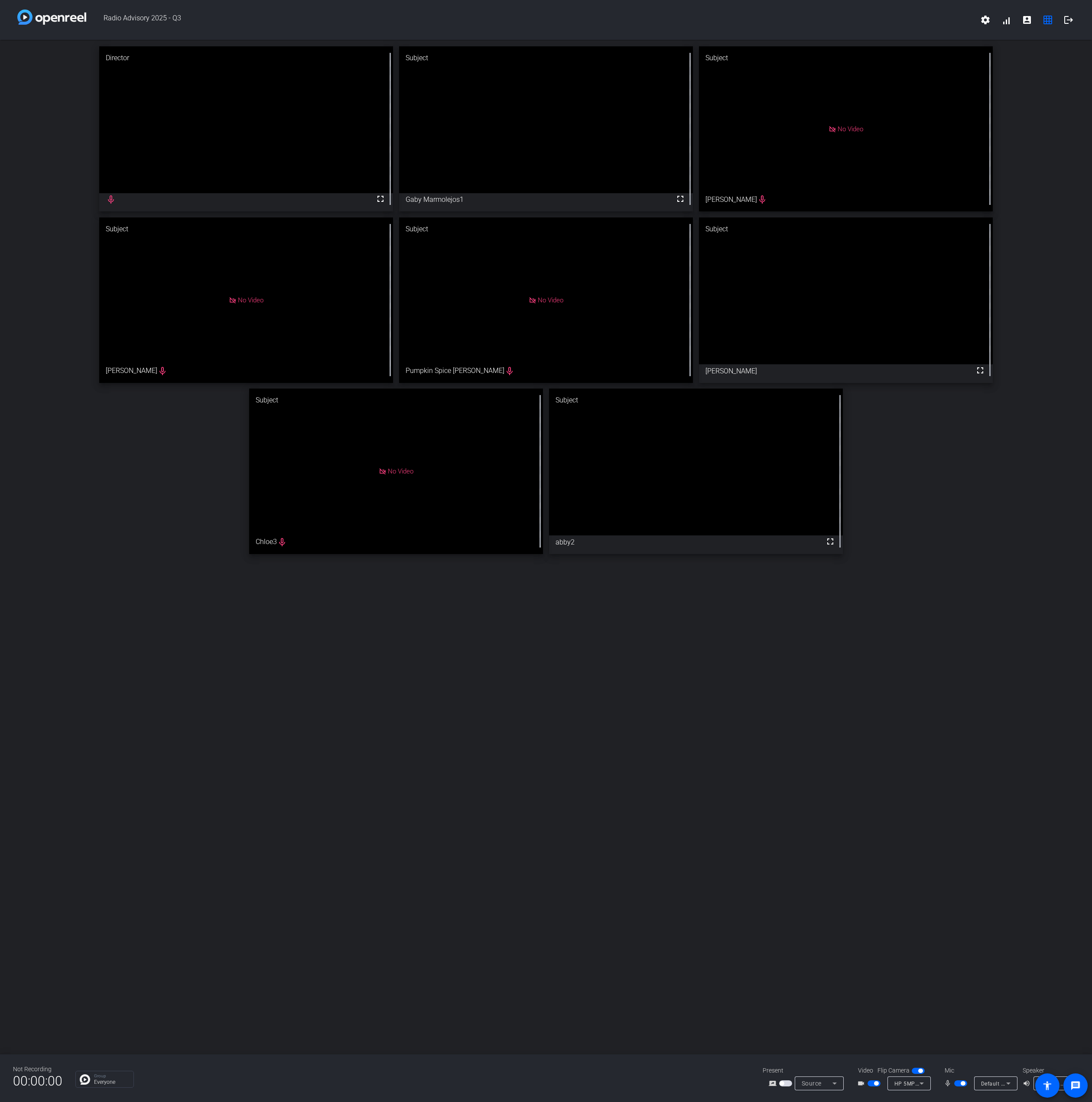
click at [961, 1085] on span "button" at bounding box center [962, 1083] width 4 height 4
click at [955, 1081] on span "button" at bounding box center [956, 1083] width 4 height 4
click at [955, 1084] on span "button" at bounding box center [960, 1083] width 13 height 6
click at [961, 1081] on span "button" at bounding box center [960, 1083] width 13 height 6
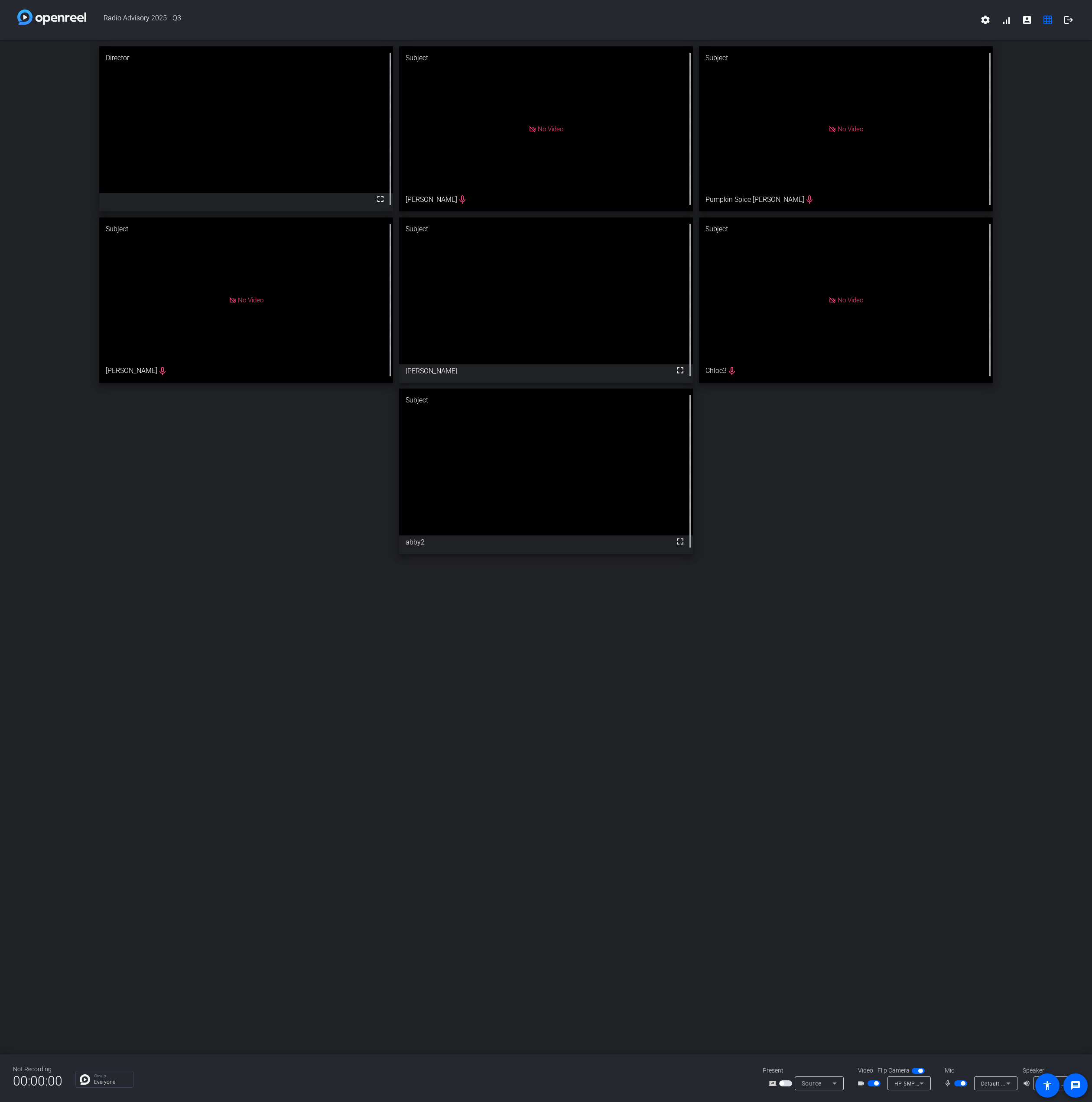
click at [955, 1081] on span "button" at bounding box center [960, 1083] width 13 height 6
click at [958, 1079] on mat-slide-toggle at bounding box center [961, 1083] width 15 height 9
click at [958, 1087] on mat-slide-toggle at bounding box center [961, 1083] width 15 height 9
click at [962, 1084] on span "button" at bounding box center [960, 1083] width 13 height 6
click at [961, 1083] on span "button" at bounding box center [962, 1083] width 4 height 4
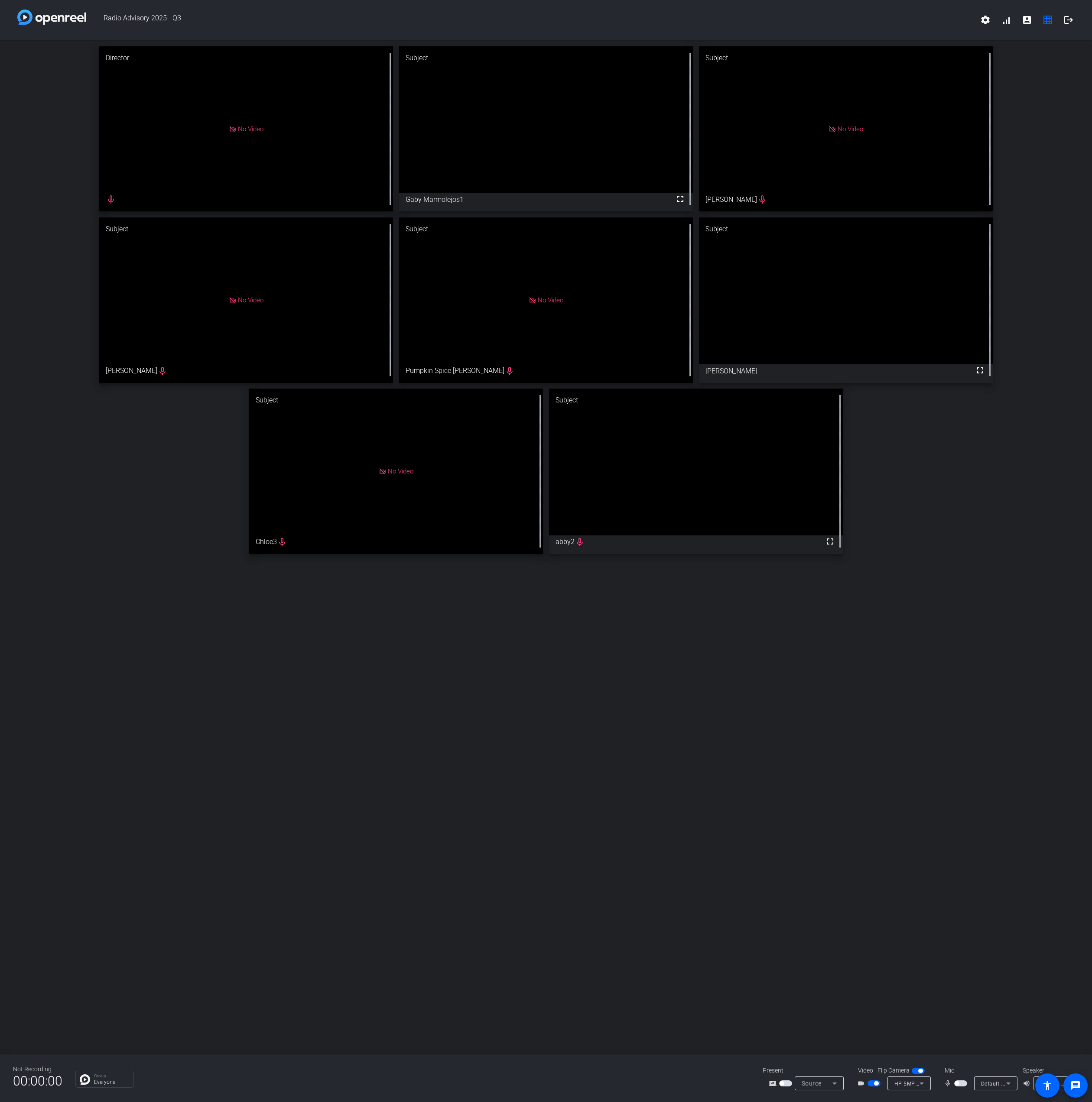
click at [960, 1081] on span "button" at bounding box center [960, 1083] width 13 height 6
click at [958, 1081] on span "button" at bounding box center [960, 1083] width 13 height 6
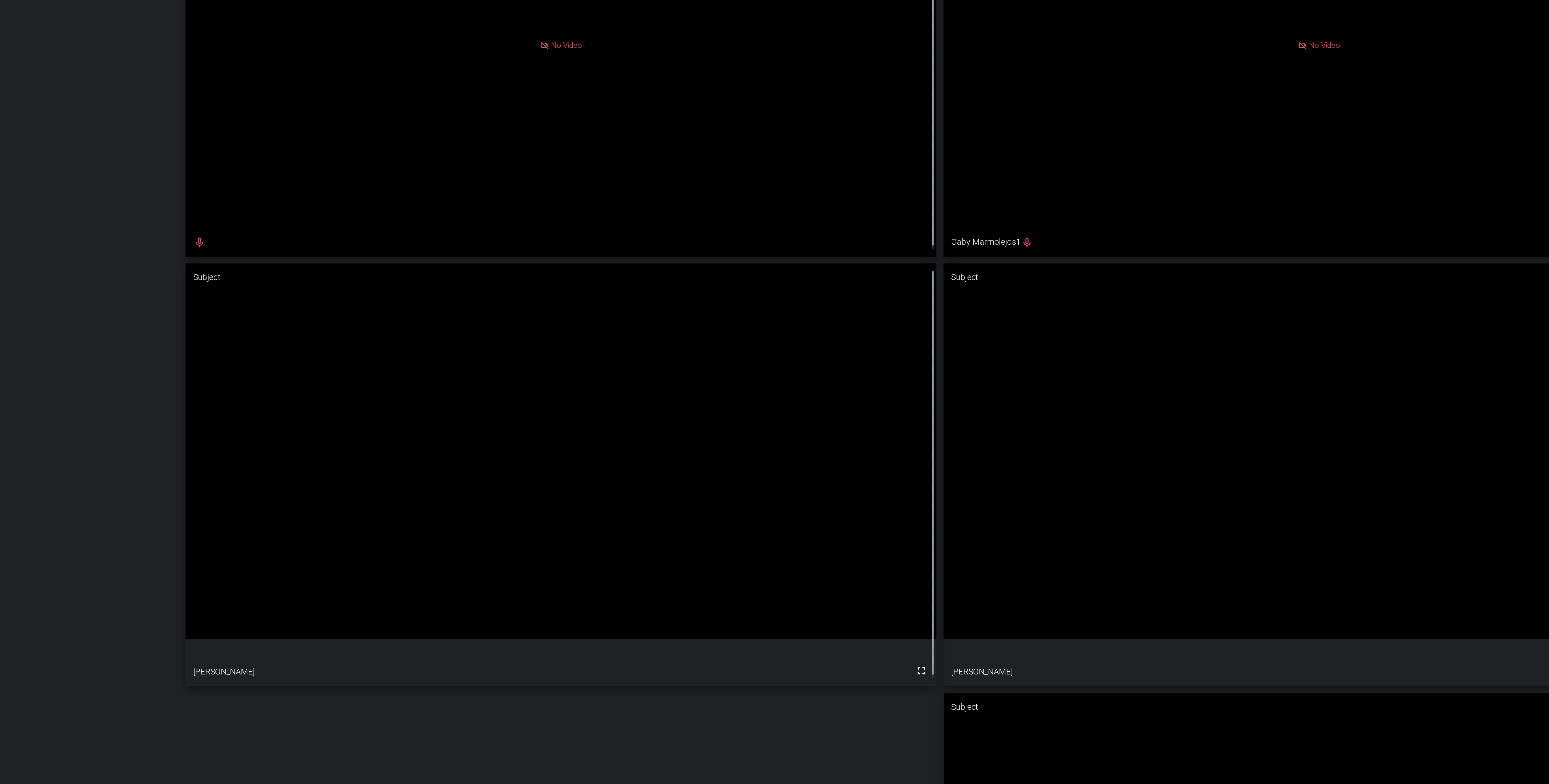
scroll to position [32, 0]
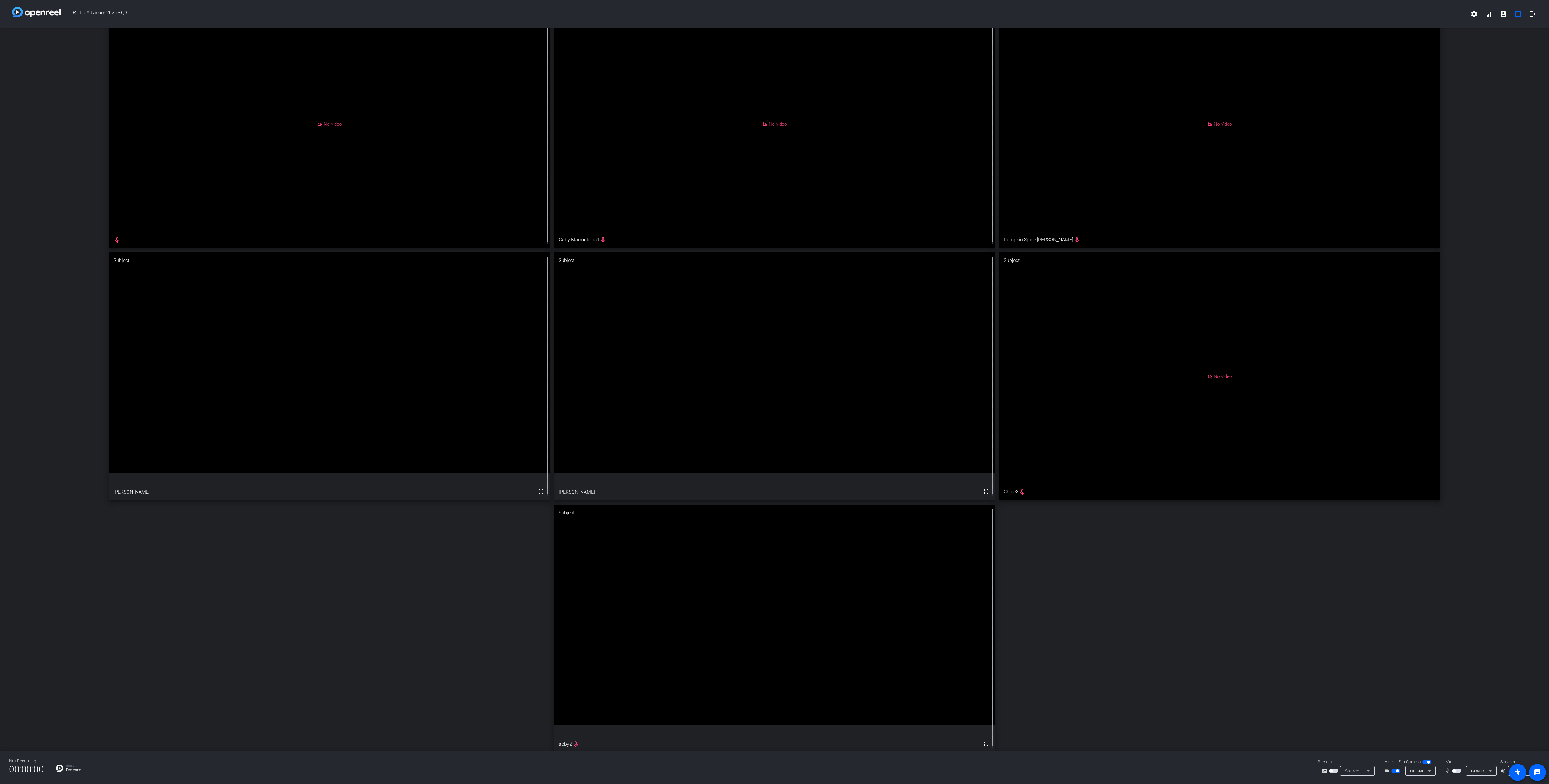
click at [1456, 775] on div "mic_none Default - Microphone (Realtek(R) Audio)" at bounding box center [1470, 771] width 61 height 10
click at [1456, 766] on div "mic_none Default - Microphone (Realtek(R) Audio)" at bounding box center [1470, 771] width 61 height 10
click at [1458, 773] on span "button" at bounding box center [1456, 771] width 9 height 4
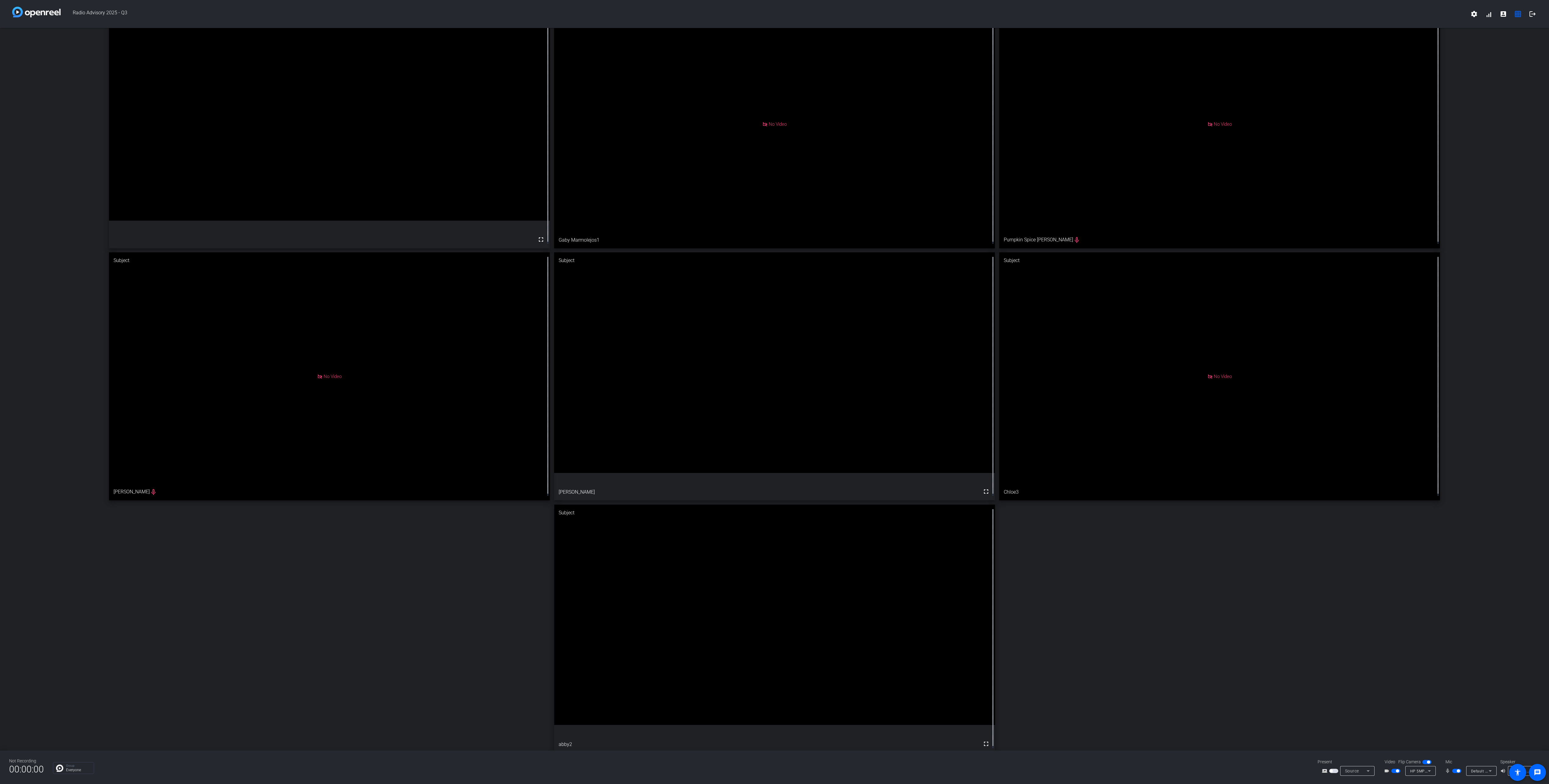
scroll to position [0, 0]
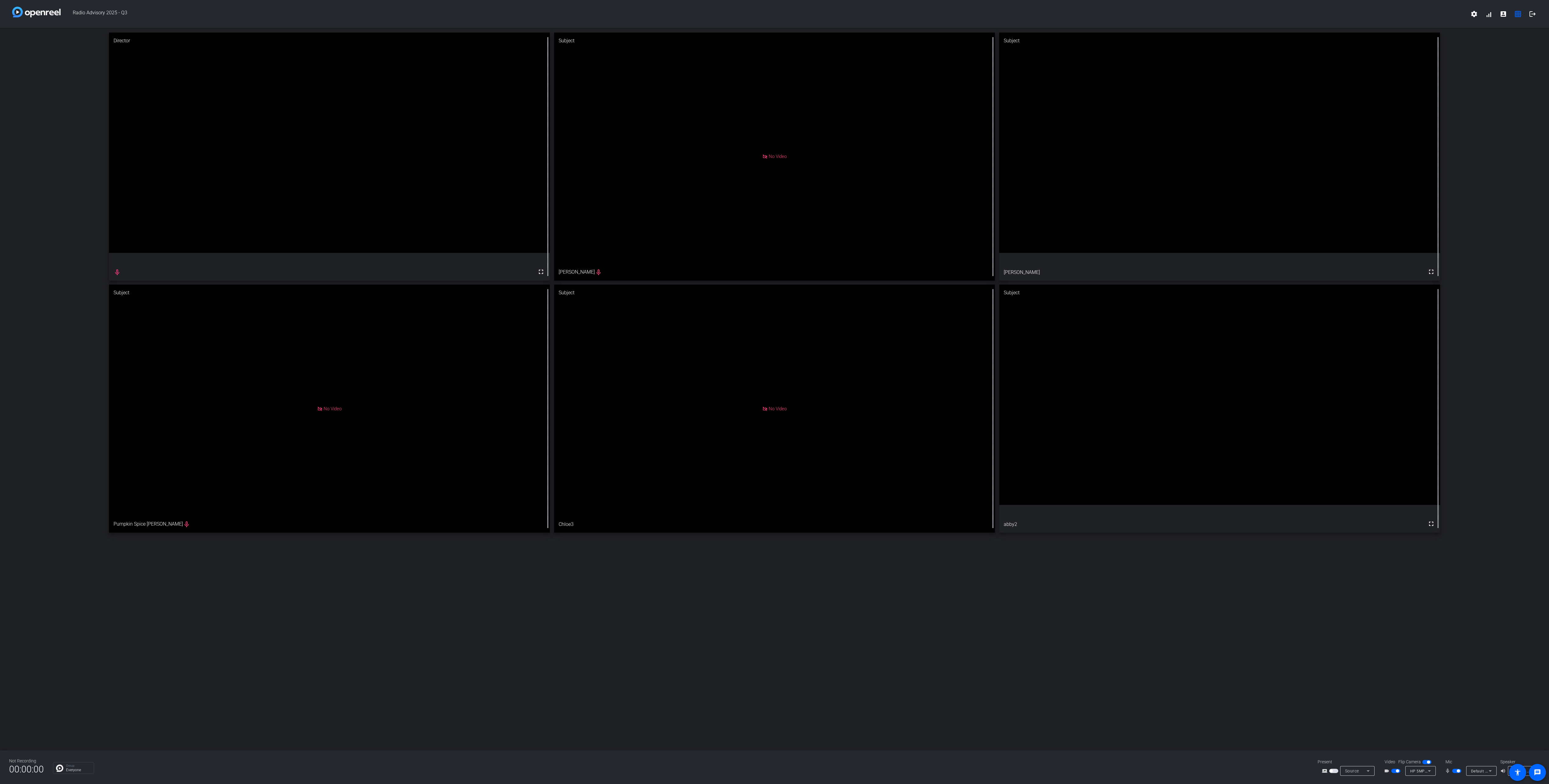
click at [1452, 771] on span "button" at bounding box center [1456, 771] width 9 height 4
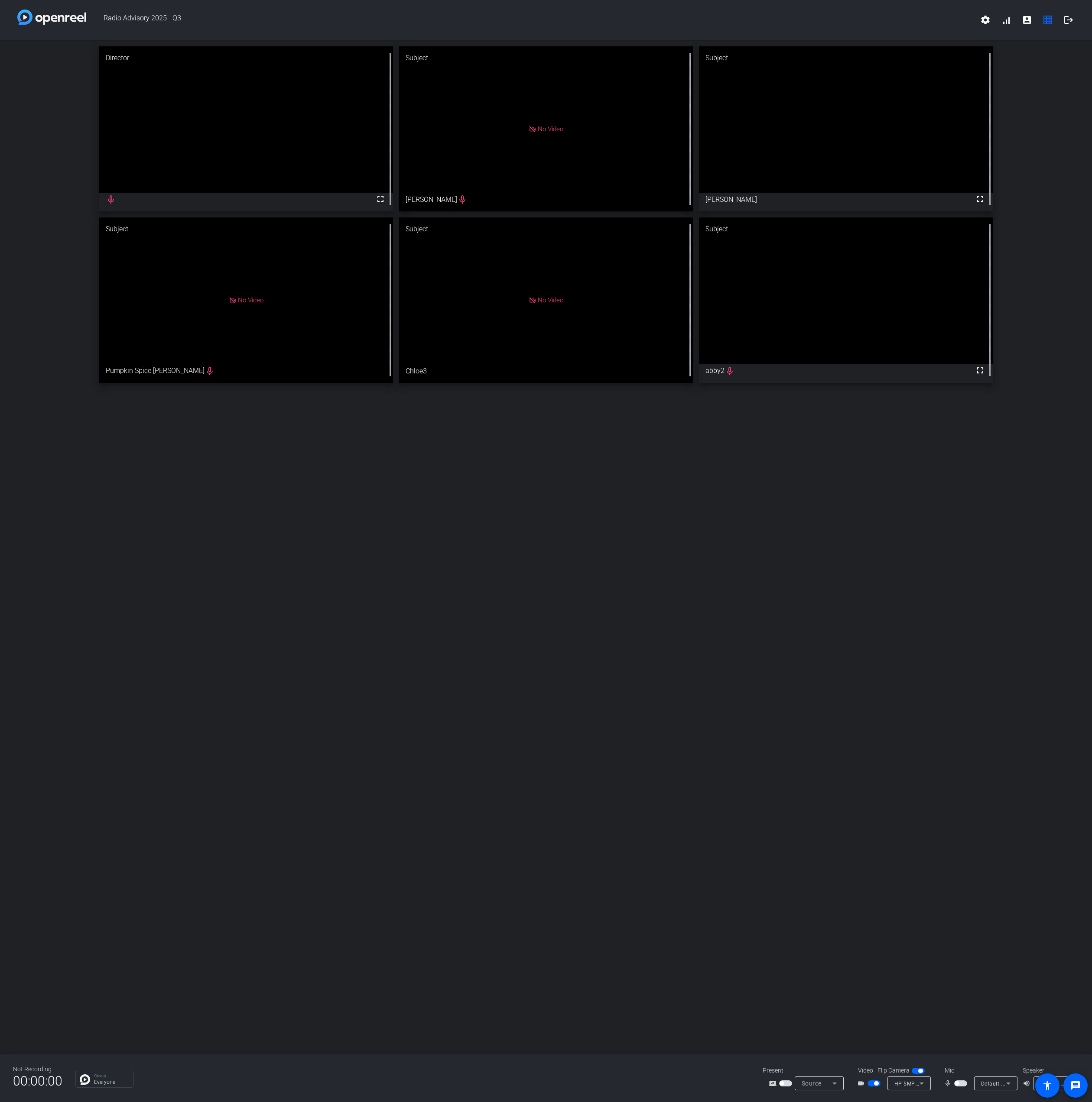
click at [447, 370] on div "No Video" at bounding box center [545, 299] width 294 height 165
click at [954, 1079] on mat-slide-toggle at bounding box center [961, 1083] width 15 height 9
click at [958, 1084] on span "button" at bounding box center [960, 1083] width 13 height 6
click at [960, 1084] on span "button" at bounding box center [962, 1083] width 4 height 4
click at [958, 1081] on span "button" at bounding box center [960, 1083] width 13 height 6
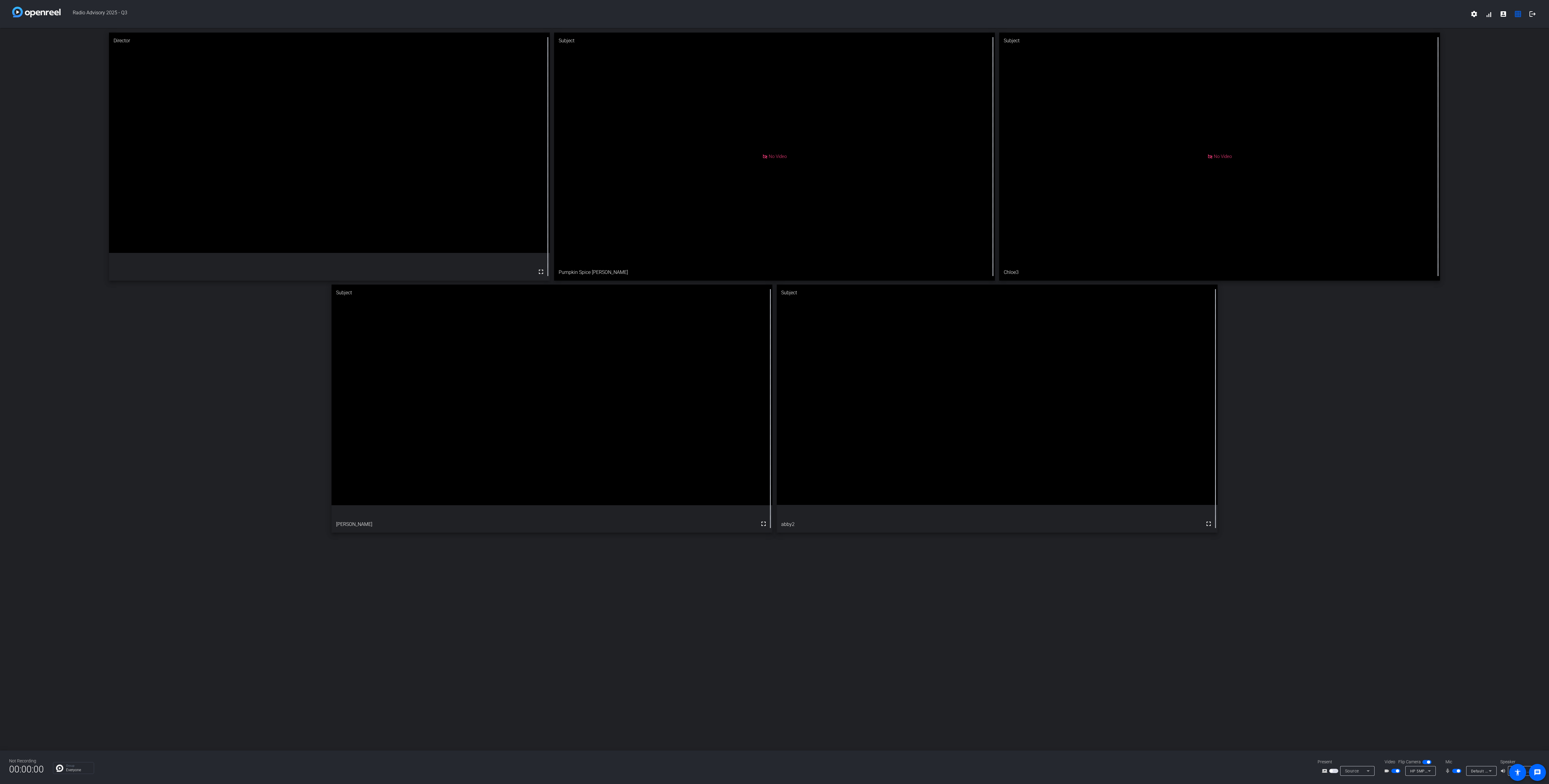
click at [1362, 368] on div "Director fullscreen Subject No Video Pumpkin Spice [PERSON_NAME] Subject No Vid…" at bounding box center [775, 283] width 1549 height 509
